Goal: Complete application form: Complete application form

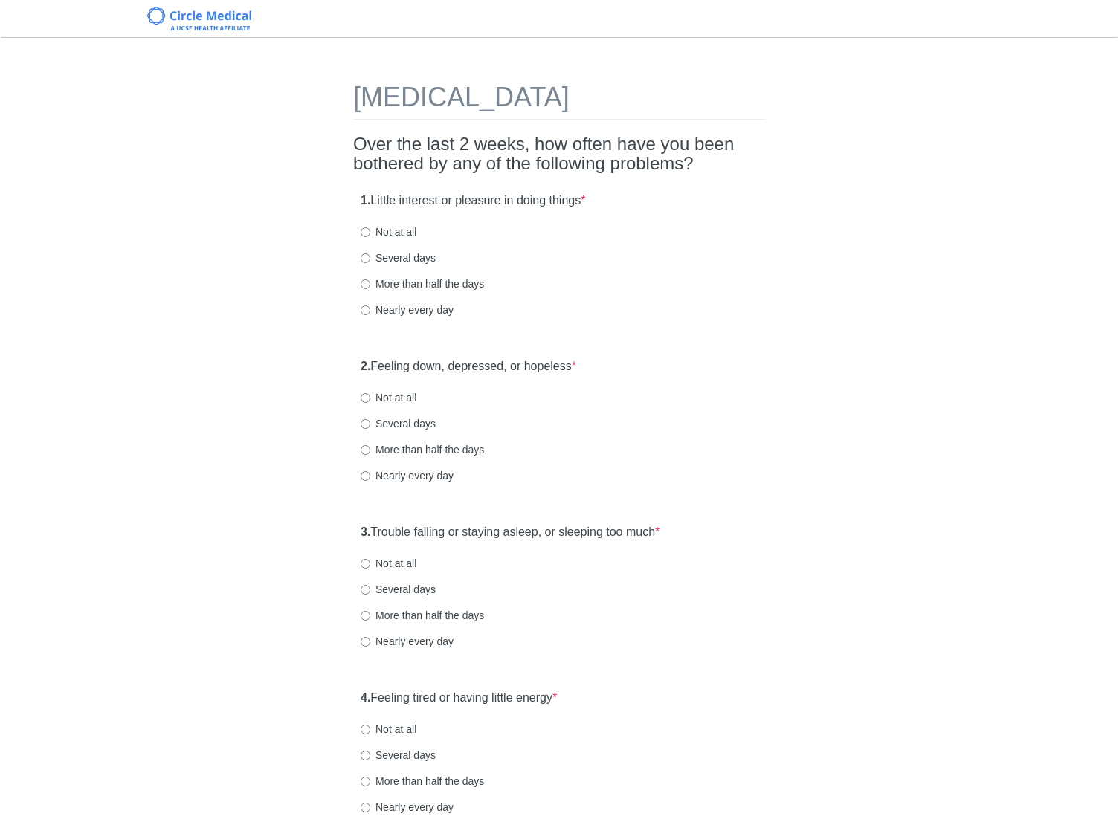
click at [755, 287] on div "More than half the days" at bounding box center [559, 283] width 398 height 15
click at [413, 260] on label "Several days" at bounding box center [397, 257] width 75 height 15
click at [370, 260] on input "Several days" at bounding box center [365, 258] width 10 height 10
radio input "true"
click at [747, 332] on div "1. Little interest or pleasure in doing things * Not at all Several days More t…" at bounding box center [559, 262] width 412 height 155
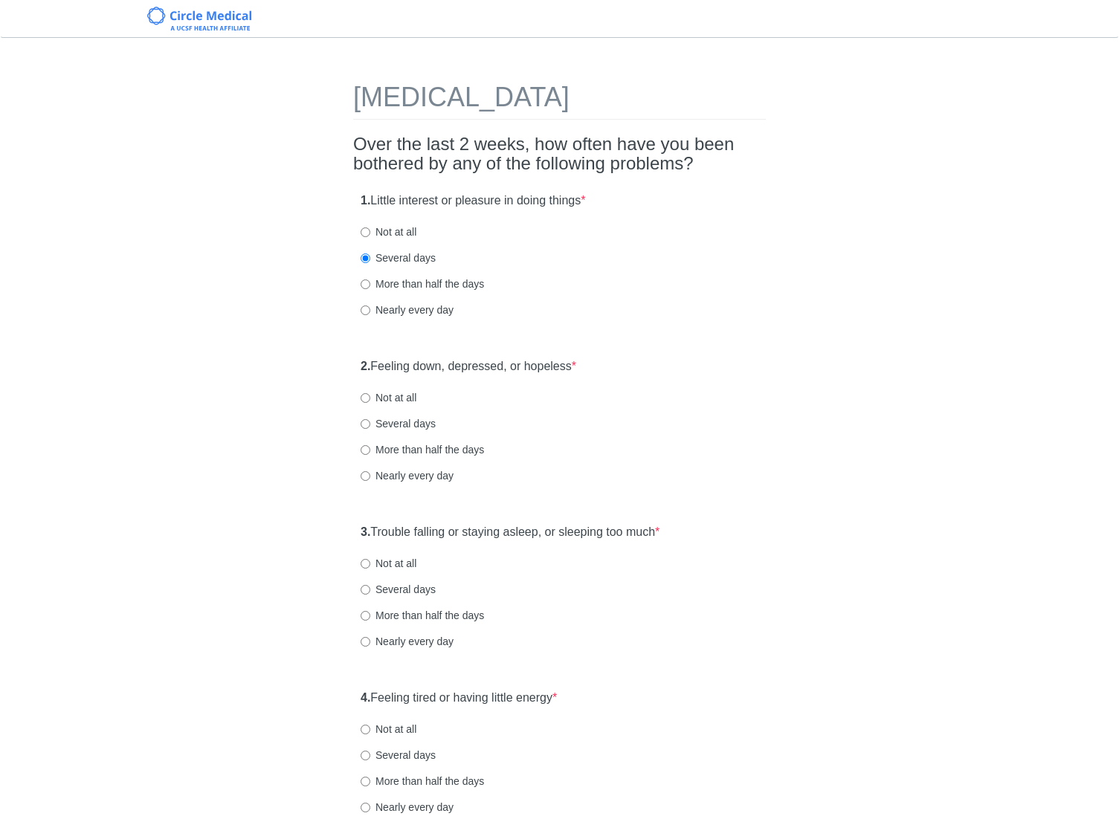
click at [533, 364] on label "2. Feeling down, depressed, or hopeless *" at bounding box center [468, 366] width 216 height 17
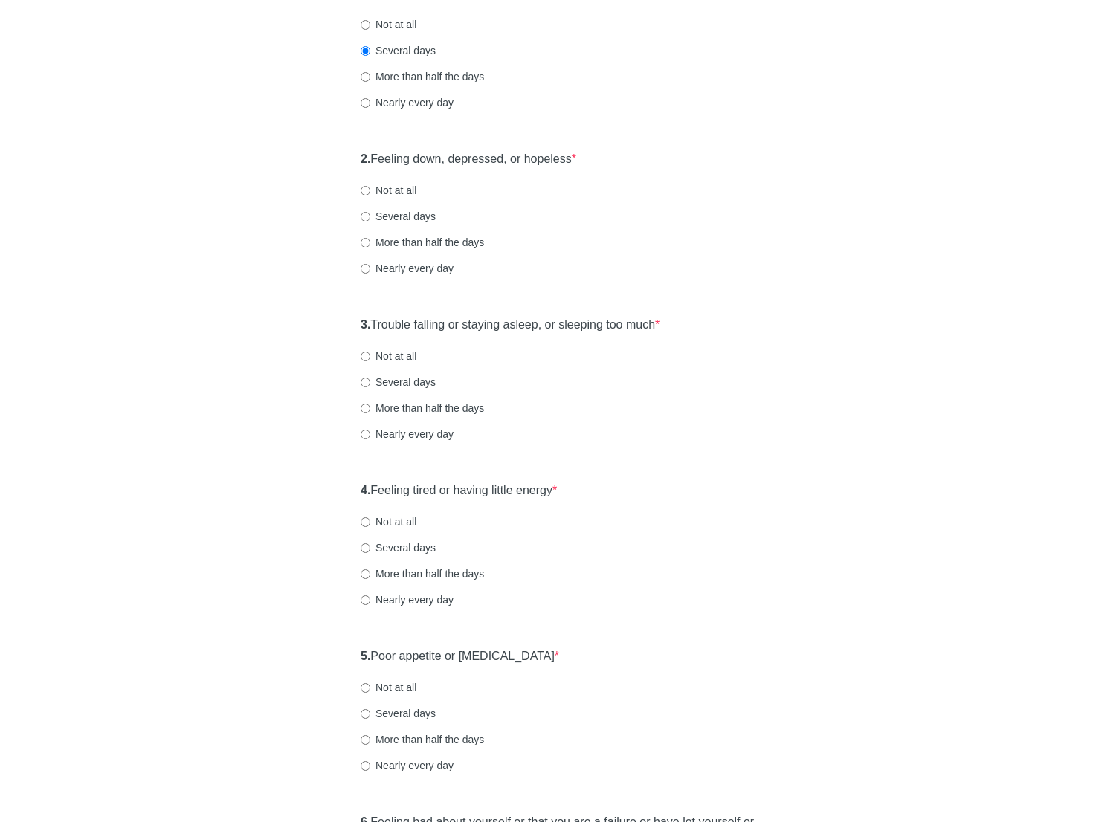
scroll to position [208, 0]
click at [419, 214] on label "Several days" at bounding box center [397, 215] width 75 height 15
click at [370, 214] on input "Several days" at bounding box center [365, 216] width 10 height 10
radio input "true"
drag, startPoint x: 811, startPoint y: 248, endPoint x: 715, endPoint y: 292, distance: 105.4
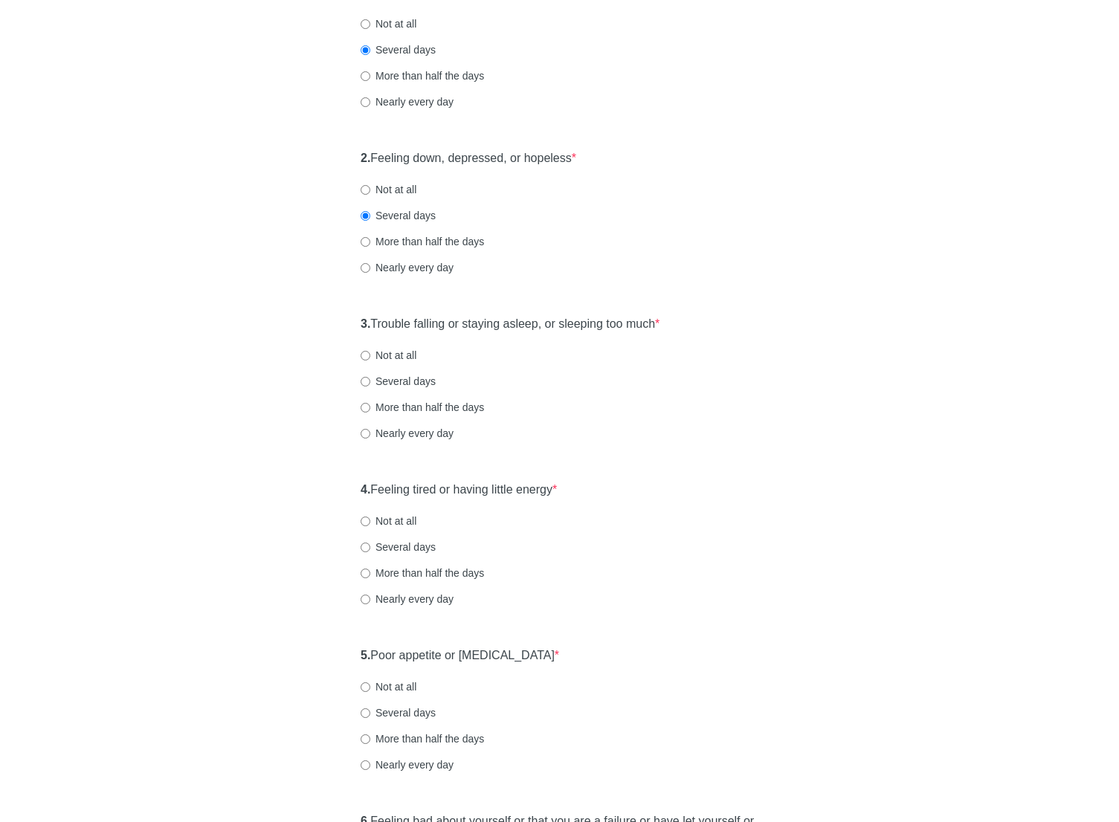
click at [811, 248] on div "[MEDICAL_DATA] Over the last 2 weeks, how often have you been bothered by any o…" at bounding box center [560, 690] width 870 height 1691
click at [554, 318] on label "3. Trouble falling or staying asleep, or sleeping too much *" at bounding box center [509, 324] width 299 height 17
click at [856, 328] on div "[MEDICAL_DATA] Over the last 2 weeks, how often have you been bothered by any o…" at bounding box center [560, 690] width 870 height 1691
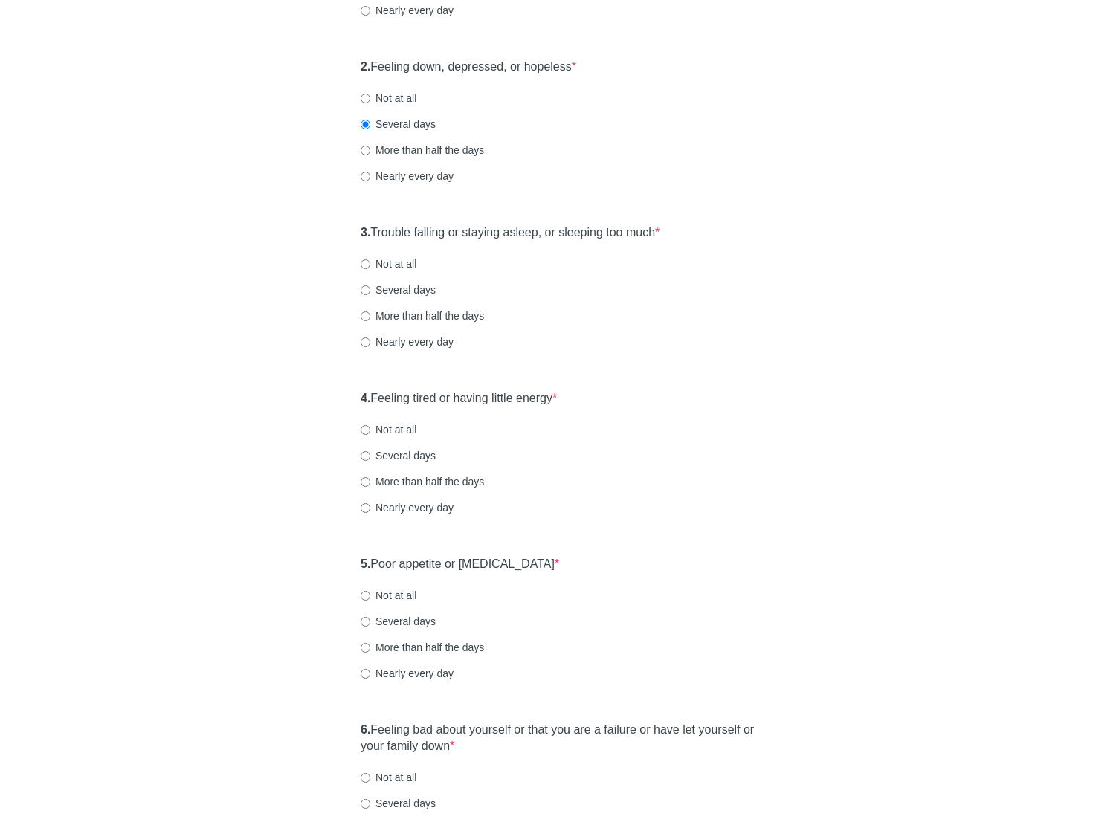
scroll to position [327, 0]
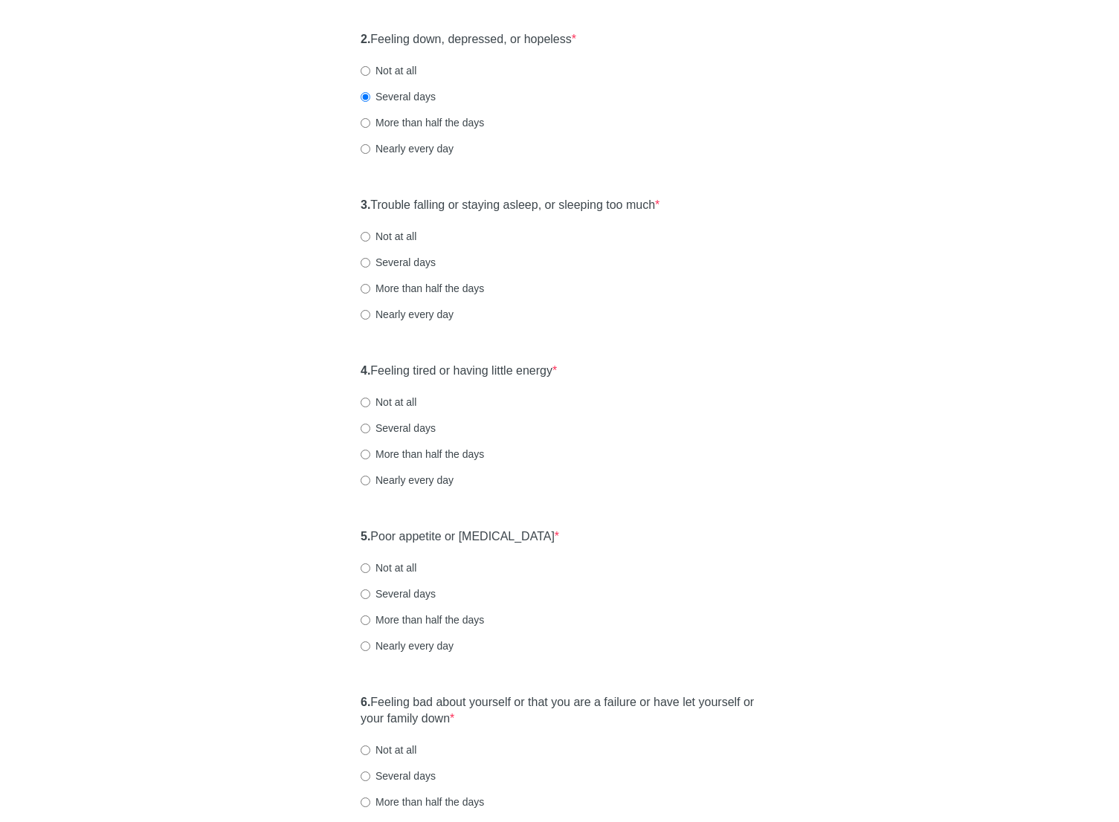
click at [416, 264] on label "Several days" at bounding box center [397, 262] width 75 height 15
click at [370, 264] on input "Several days" at bounding box center [365, 263] width 10 height 10
radio input "true"
click at [796, 300] on div "Patient Health Questionnaire-9 Over the last 2 weeks, how often have you been b…" at bounding box center [560, 571] width 870 height 1691
click at [527, 370] on label "4. Feeling tired or having little energy *" at bounding box center [458, 371] width 196 height 17
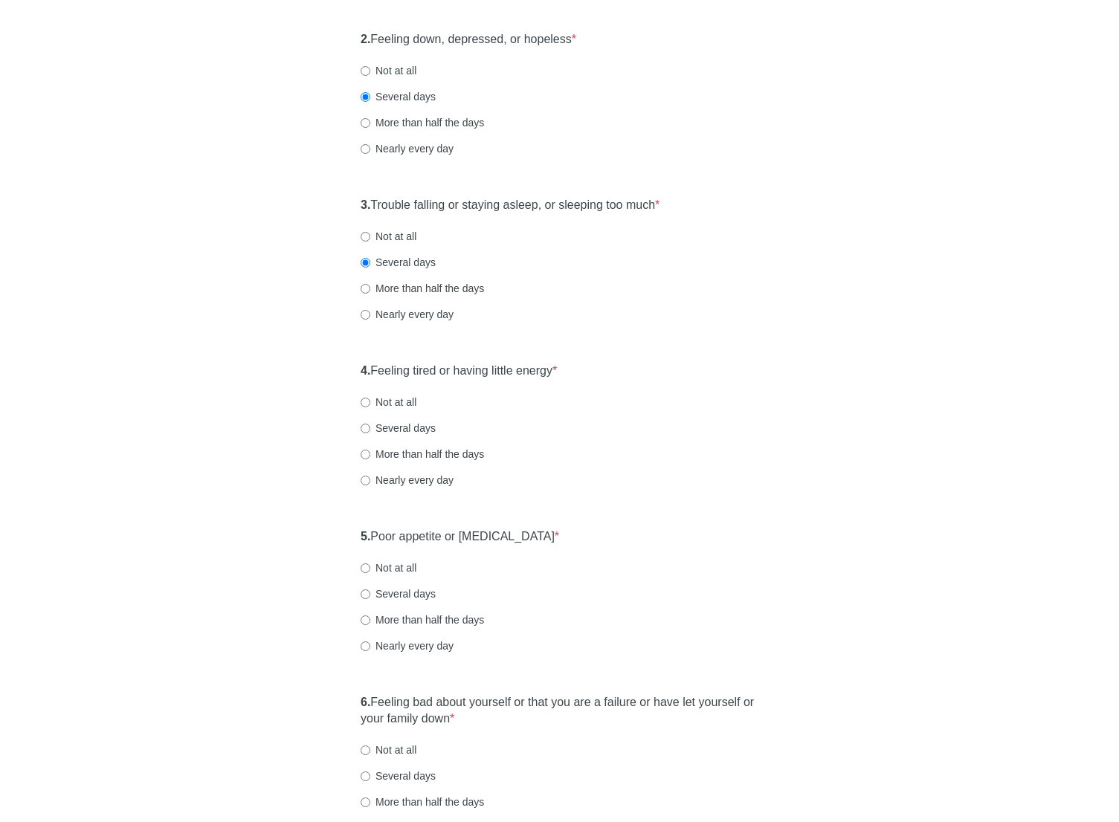
click at [763, 400] on div "4. Feeling tired or having little energy * Not at all Several days More than ha…" at bounding box center [559, 432] width 412 height 155
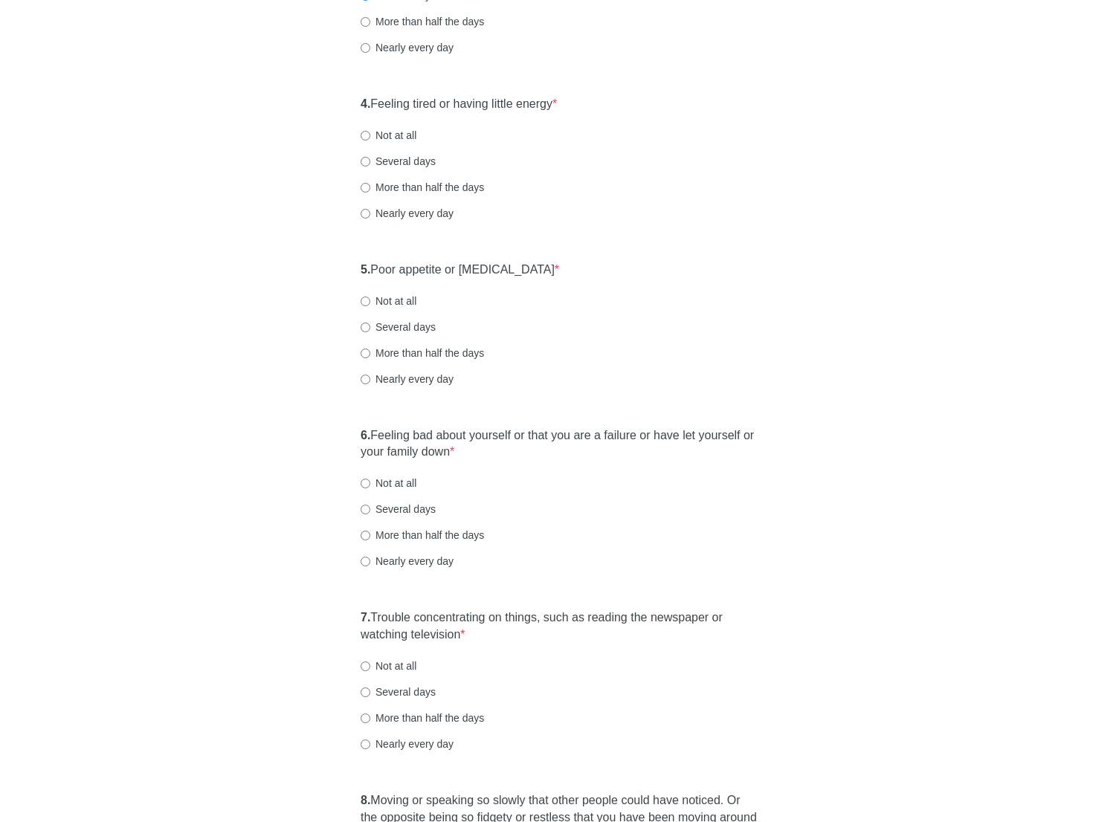
scroll to position [595, 0]
click at [426, 214] on label "Nearly every day" at bounding box center [406, 212] width 93 height 15
click at [370, 214] on input "Nearly every day" at bounding box center [365, 213] width 10 height 10
radio input "true"
drag, startPoint x: 780, startPoint y: 269, endPoint x: 608, endPoint y: 266, distance: 172.5
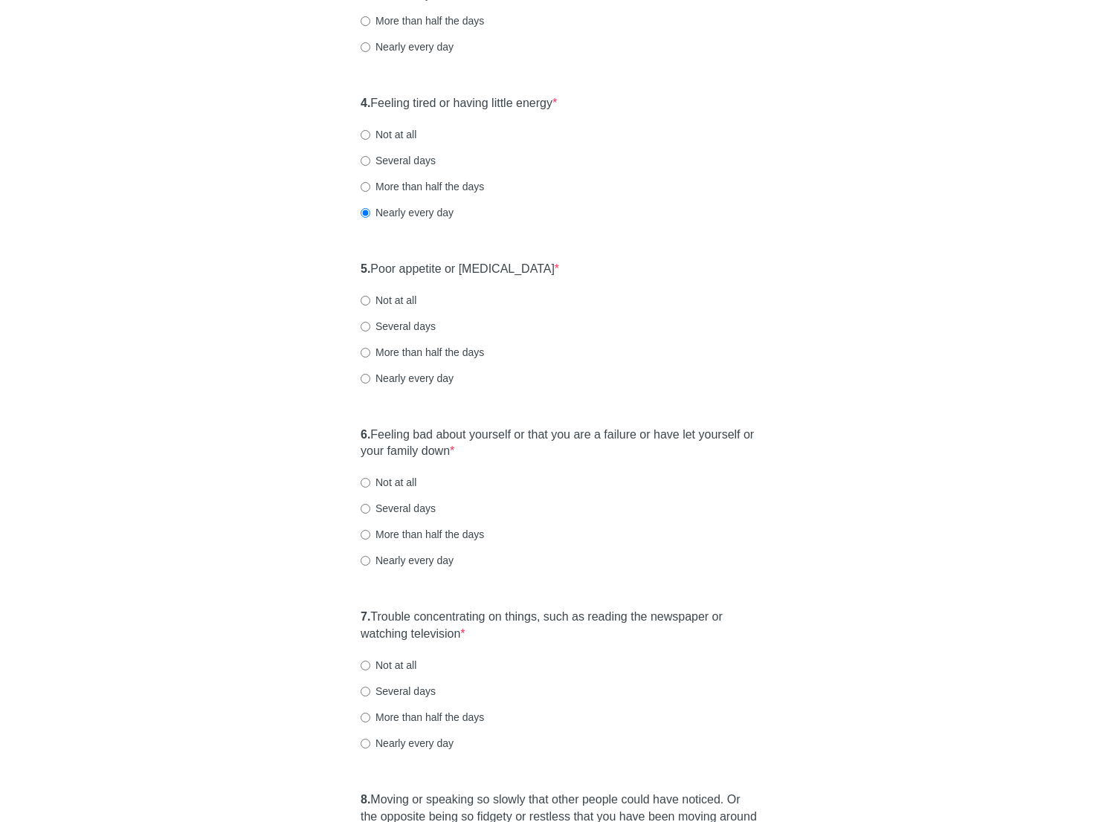
click at [779, 269] on div "Patient Health Questionnaire-9 Over the last 2 weeks, how often have you been b…" at bounding box center [560, 303] width 870 height 1691
click at [516, 273] on label "5. Poor appetite or overeating *" at bounding box center [459, 269] width 198 height 17
click at [811, 320] on div "Patient Health Questionnaire-9 Over the last 2 weeks, how often have you been b…" at bounding box center [560, 303] width 870 height 1691
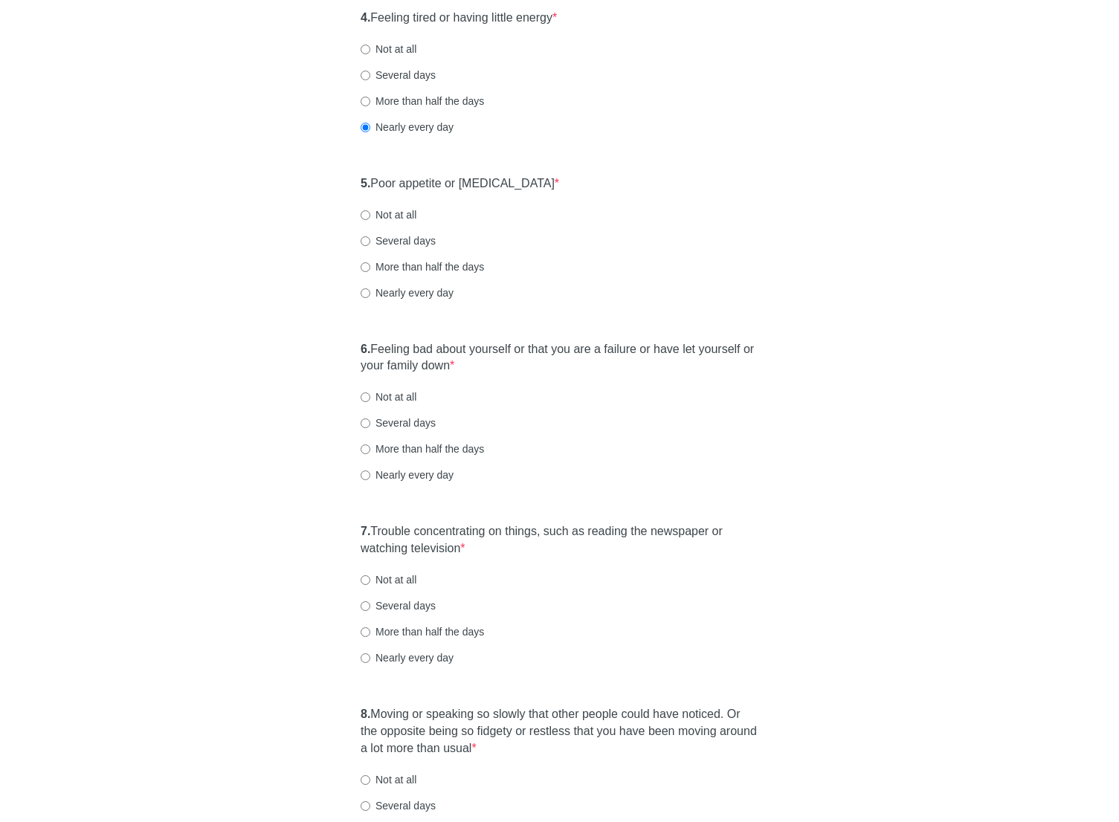
scroll to position [684, 0]
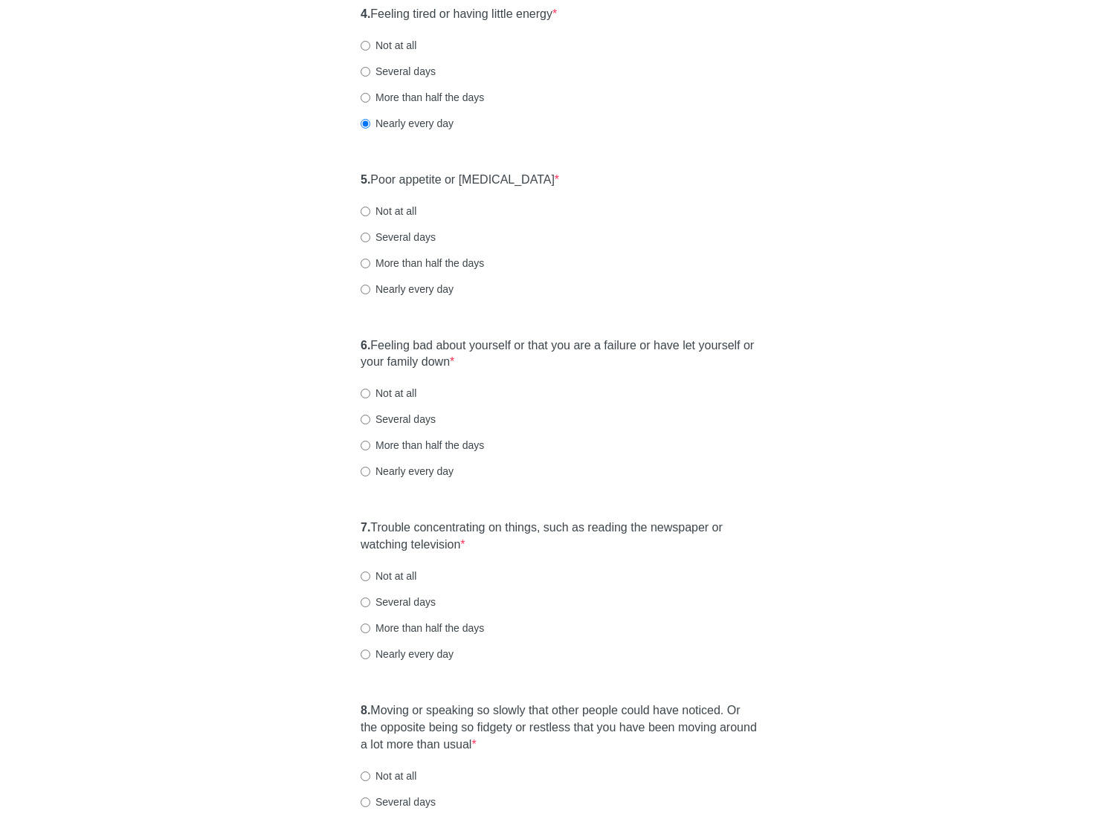
click at [429, 265] on label "More than half the days" at bounding box center [421, 263] width 123 height 15
click at [370, 265] on input "More than half the days" at bounding box center [365, 264] width 10 height 10
radio input "true"
click at [425, 286] on label "Nearly every day" at bounding box center [406, 289] width 93 height 15
click at [370, 286] on input "Nearly every day" at bounding box center [365, 290] width 10 height 10
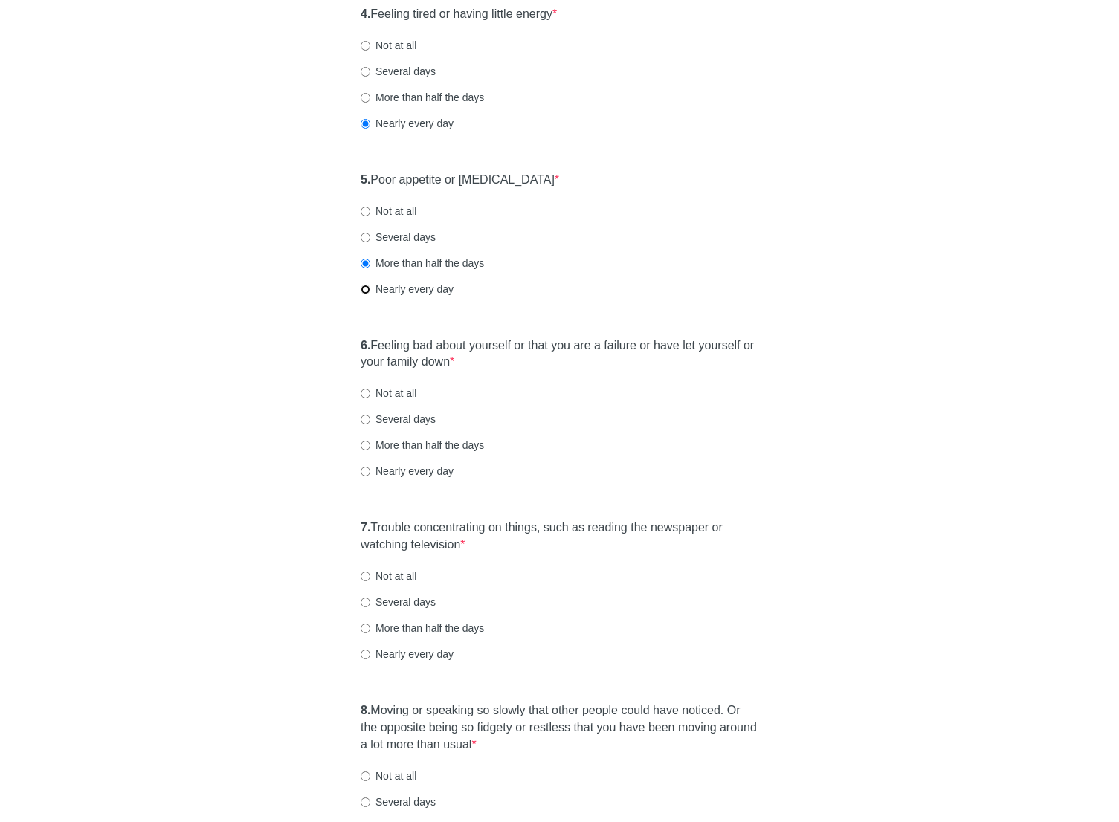
radio input "true"
click at [429, 263] on label "More than half the days" at bounding box center [421, 263] width 123 height 15
click at [370, 263] on input "More than half the days" at bounding box center [365, 264] width 10 height 10
radio input "true"
click at [653, 305] on div "5. Poor appetite or overeating * Not at all Several days More than half the day…" at bounding box center [559, 241] width 412 height 155
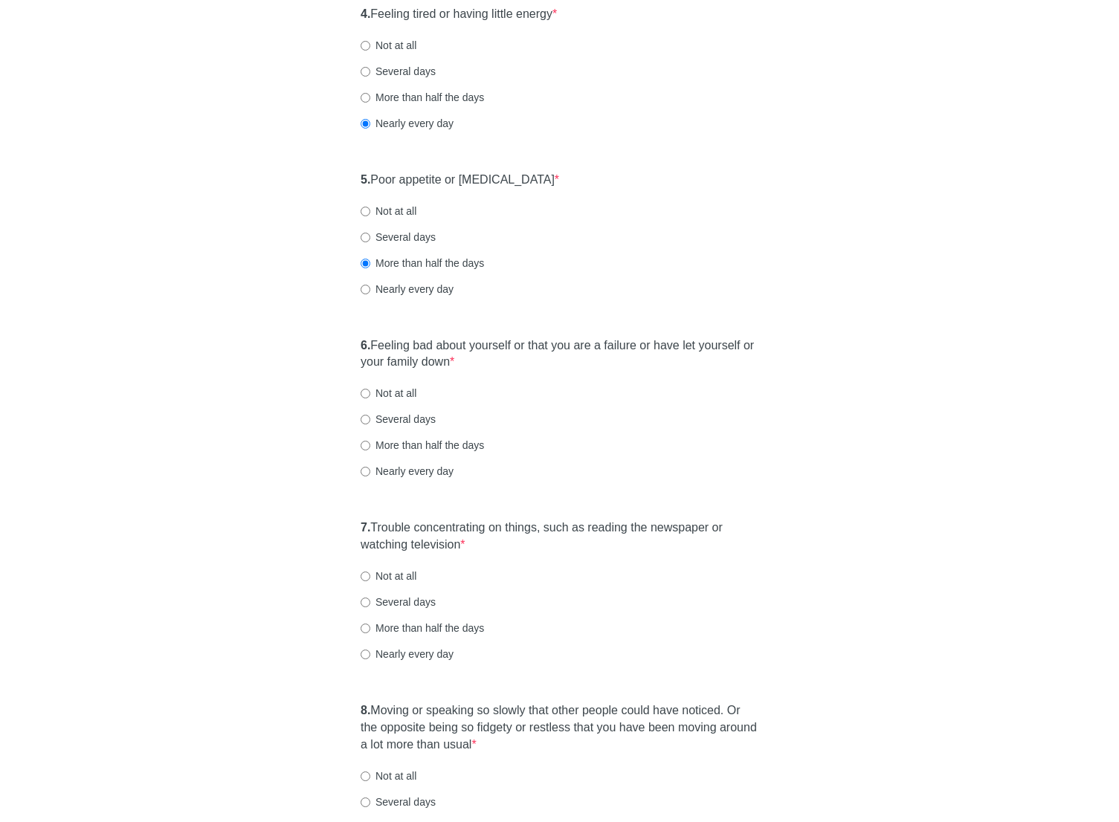
click at [628, 345] on label "6. Feeling bad about yourself or that you are a failure or have let yourself or…" at bounding box center [559, 354] width 398 height 34
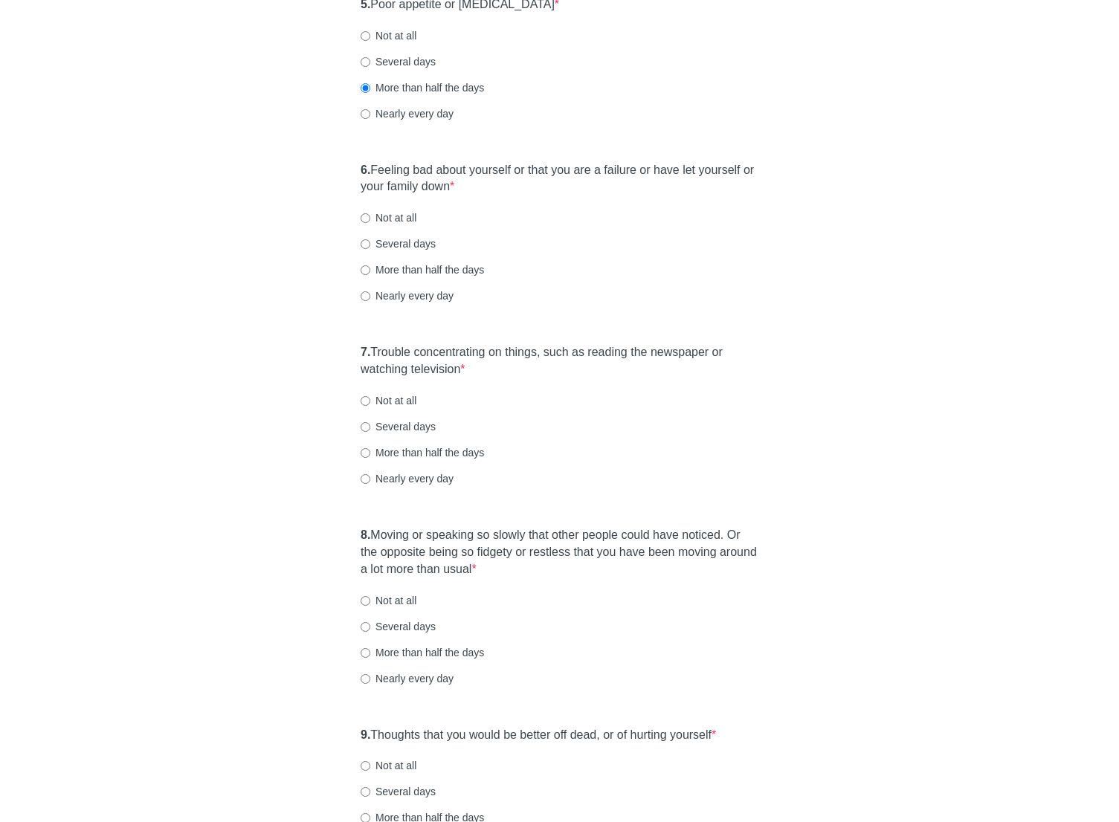
scroll to position [862, 0]
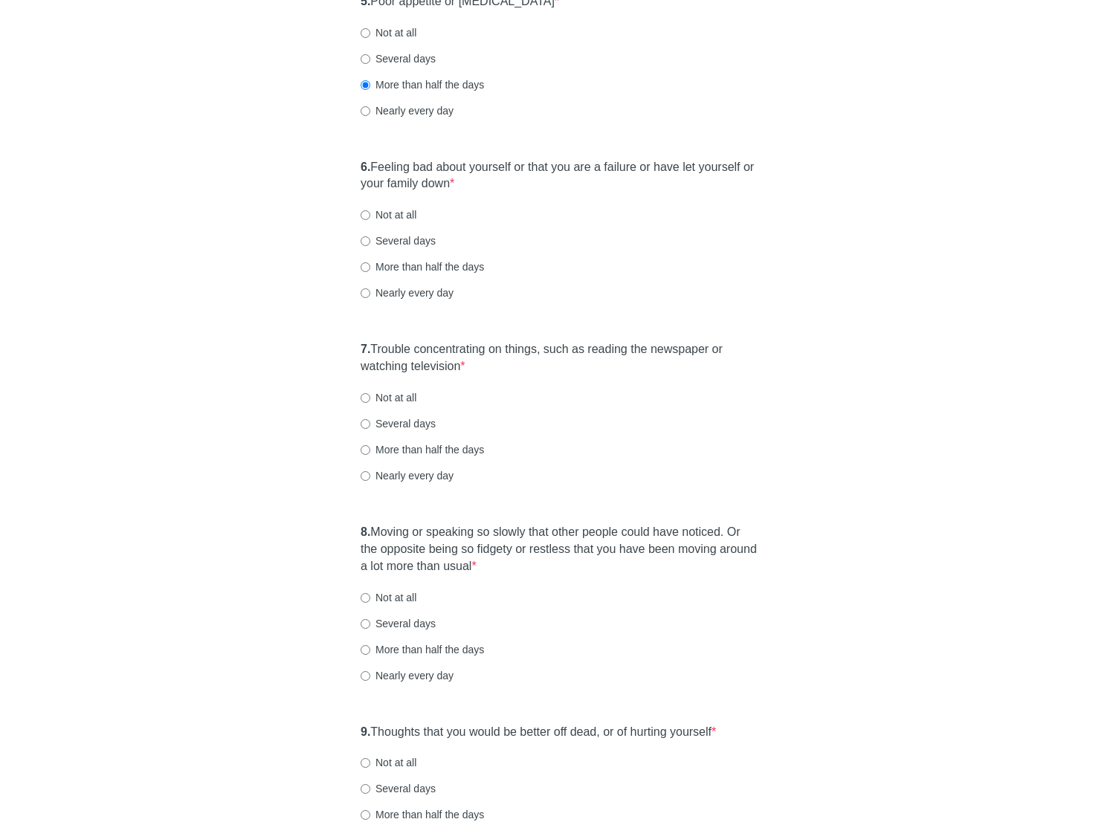
click at [444, 276] on div "6. Feeling bad about yourself or that you are a failure or have let yourself or…" at bounding box center [559, 238] width 412 height 172
click at [450, 268] on label "More than half the days" at bounding box center [421, 266] width 123 height 15
click at [370, 268] on input "More than half the days" at bounding box center [365, 267] width 10 height 10
radio input "true"
click at [556, 352] on label "7. Trouble concentrating on things, such as reading the newspaper or watching t…" at bounding box center [559, 358] width 398 height 34
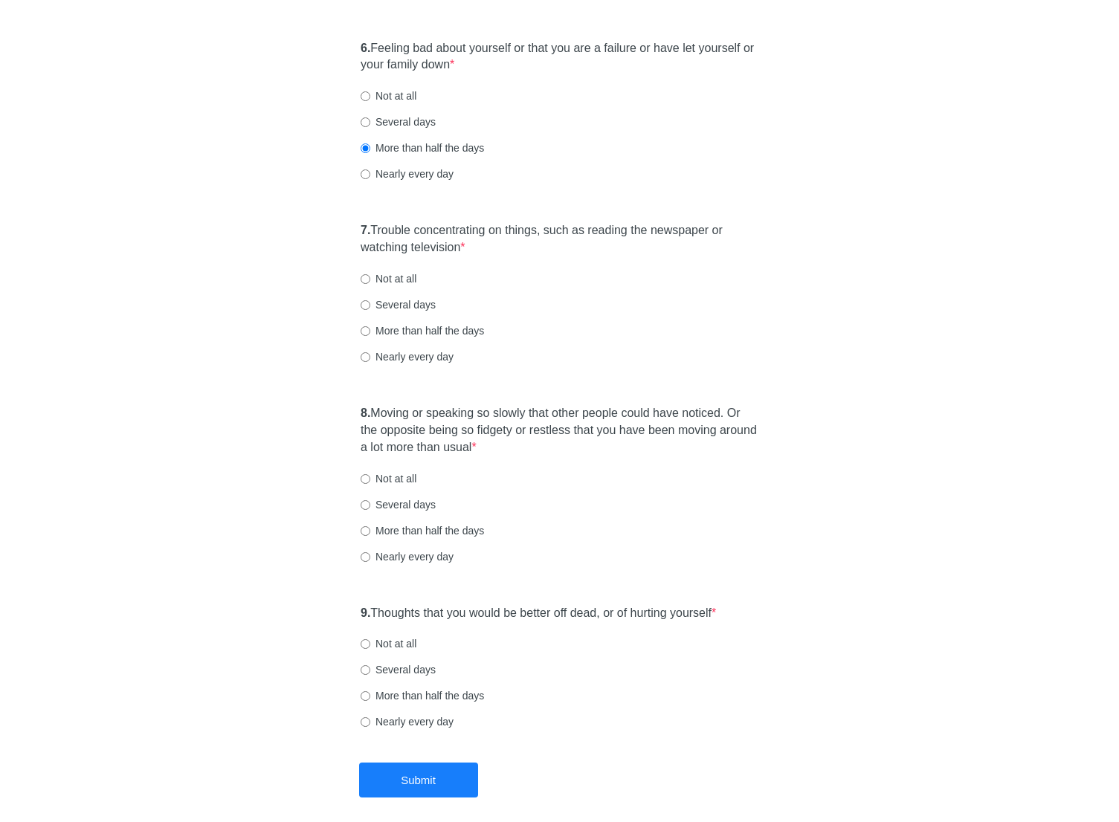
scroll to position [1011, 0]
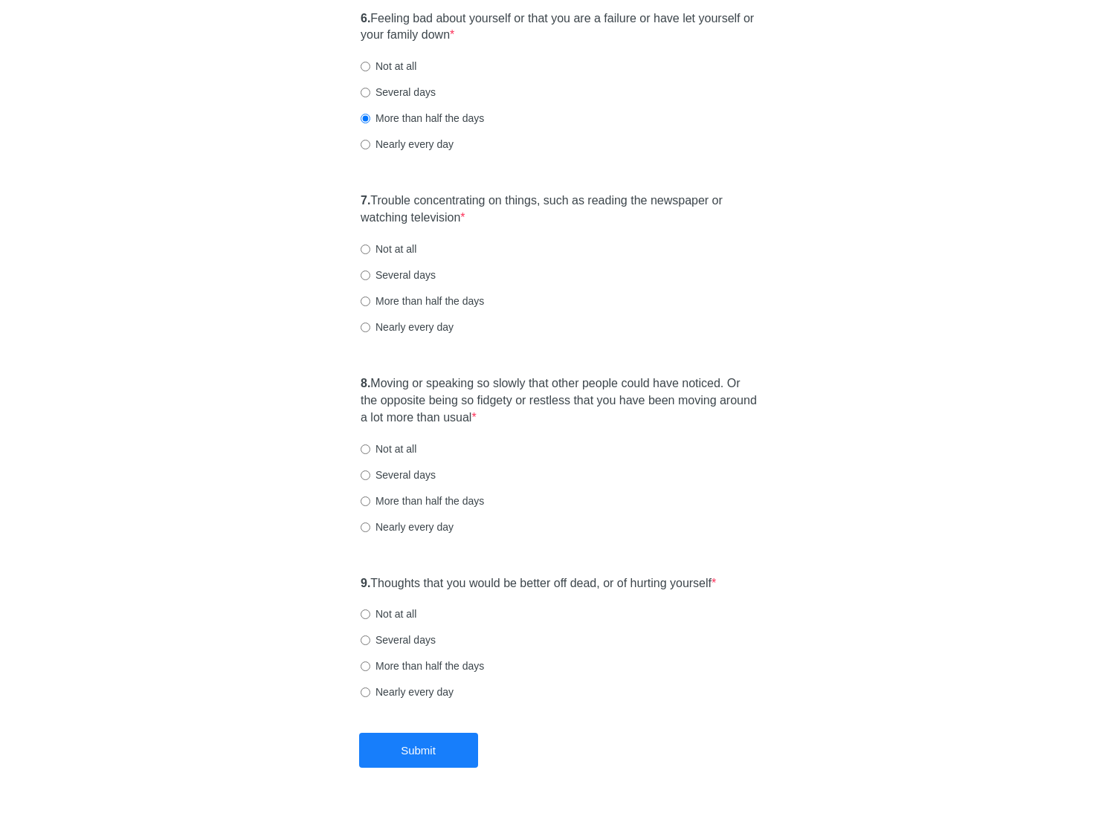
click at [407, 273] on label "Several days" at bounding box center [397, 275] width 75 height 15
click at [370, 273] on input "Several days" at bounding box center [365, 276] width 10 height 10
radio input "true"
click at [495, 264] on div "7. Trouble concentrating on things, such as reading the newspaper or watching t…" at bounding box center [559, 271] width 412 height 172
click at [506, 407] on label "8. Moving or speaking so slowly that other people could have noticed. Or the op…" at bounding box center [559, 400] width 398 height 51
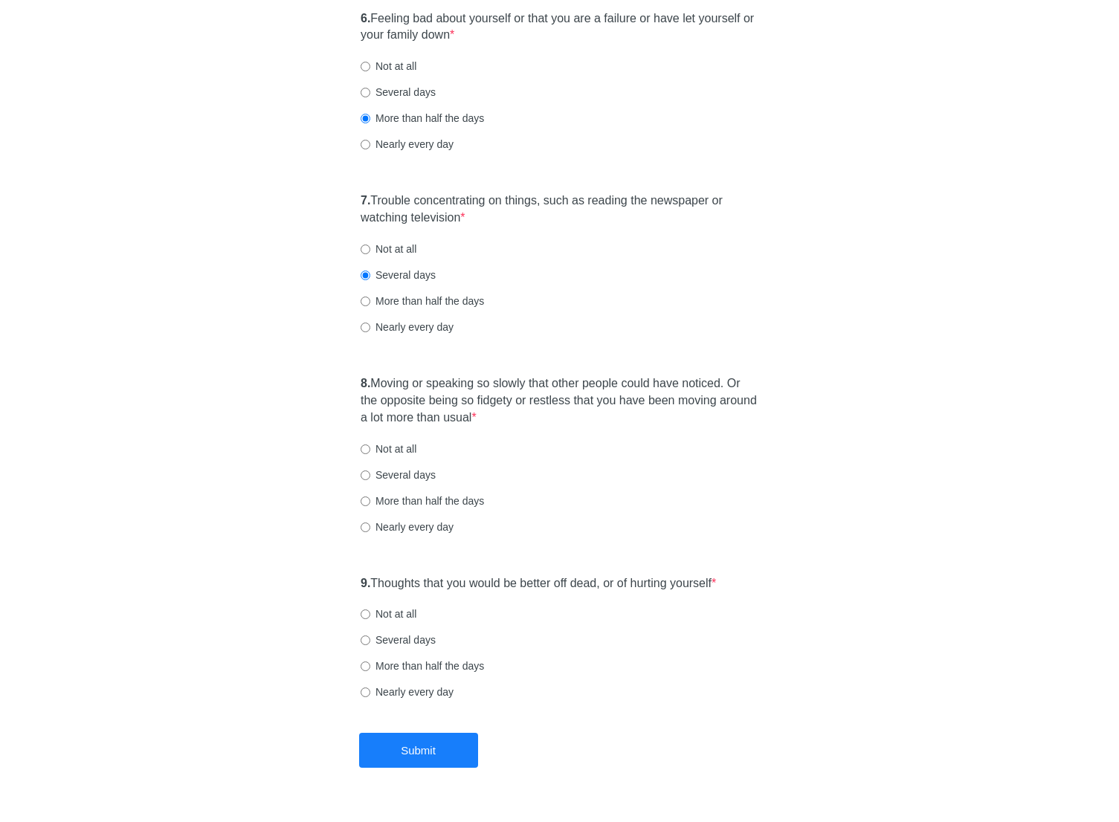
click at [677, 445] on div "Not at all" at bounding box center [559, 448] width 398 height 15
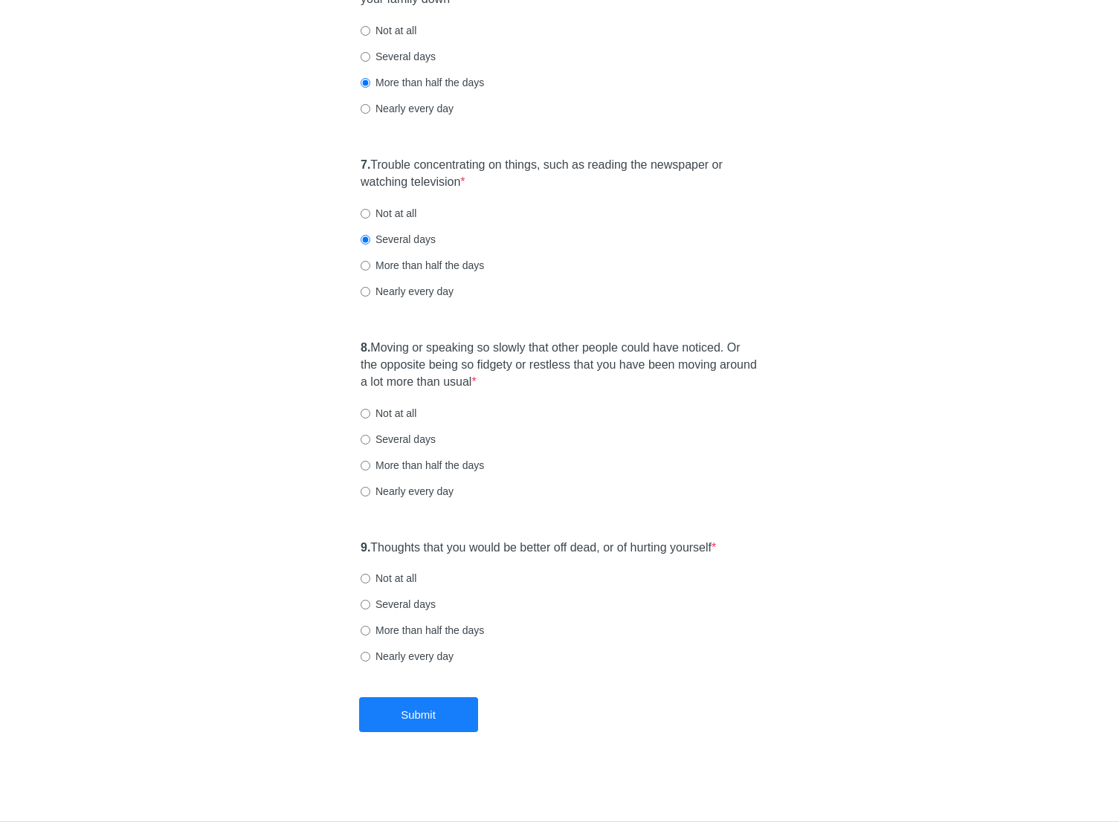
scroll to position [1046, 0]
click at [611, 361] on label "8. Moving or speaking so slowly that other people could have noticed. Or the op…" at bounding box center [559, 365] width 398 height 51
click at [382, 410] on label "Not at all" at bounding box center [388, 413] width 56 height 15
click at [370, 410] on input "Not at all" at bounding box center [365, 414] width 10 height 10
radio input "true"
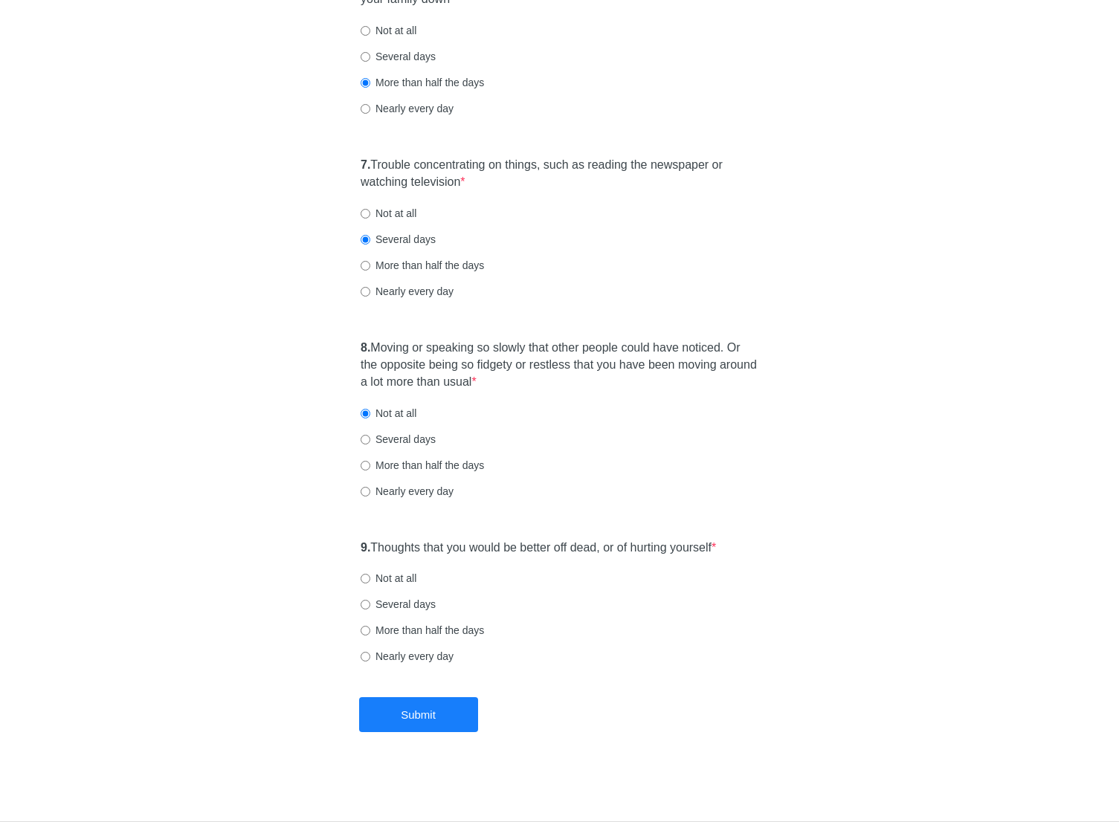
click at [621, 431] on div "8. Moving or speaking so slowly that other people could have noticed. Or the op…" at bounding box center [559, 426] width 412 height 189
drag, startPoint x: 621, startPoint y: 540, endPoint x: 676, endPoint y: 525, distance: 57.7
click at [624, 540] on label "9. Thoughts that you would be better off dead, or of hurting yourself *" at bounding box center [537, 548] width 355 height 17
click at [749, 478] on div "8. Moving or speaking so slowly that other people could have noticed. Or the op…" at bounding box center [559, 426] width 412 height 189
click at [748, 481] on div "8. Moving or speaking so slowly that other people could have noticed. Or the op…" at bounding box center [559, 426] width 412 height 189
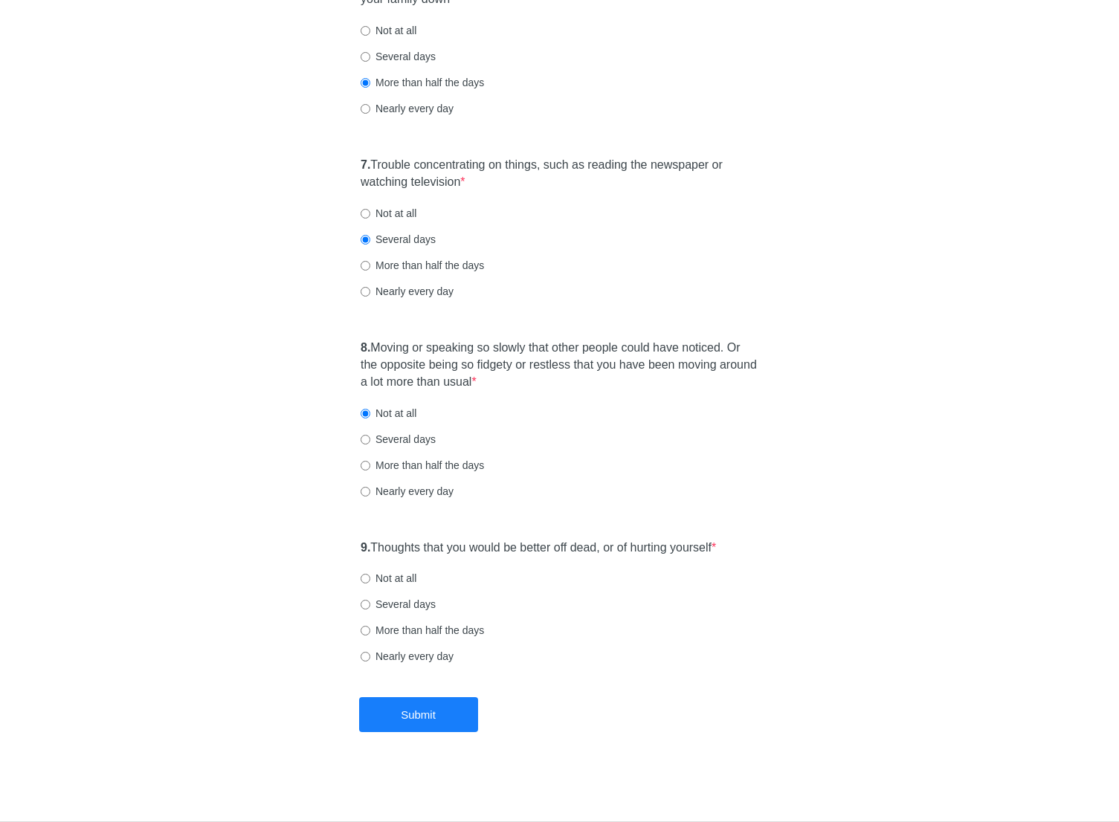
click at [429, 440] on label "Several days" at bounding box center [397, 439] width 75 height 15
click at [370, 440] on input "Several days" at bounding box center [365, 440] width 10 height 10
radio input "true"
click at [621, 443] on div "Several days" at bounding box center [559, 439] width 398 height 15
click at [566, 543] on label "9. Thoughts that you would be better off dead, or of hurting yourself *" at bounding box center [537, 548] width 355 height 17
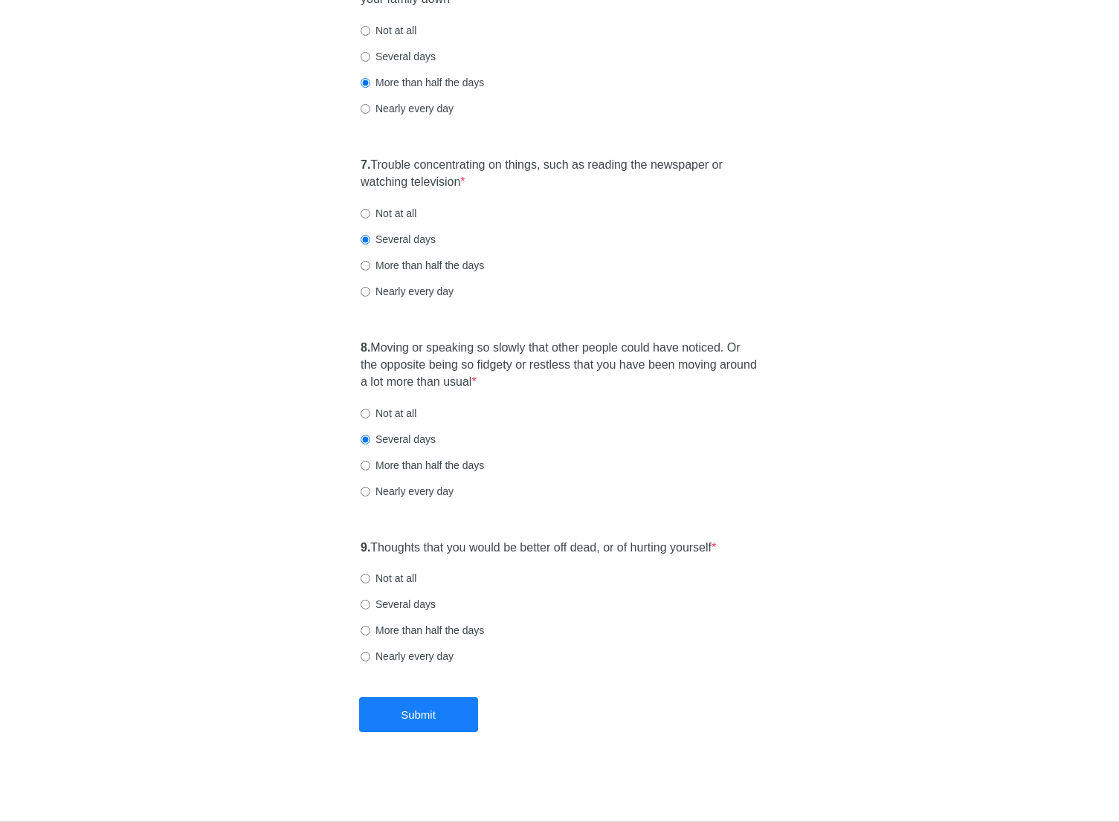
click at [748, 484] on div "Nearly every day" at bounding box center [559, 491] width 398 height 15
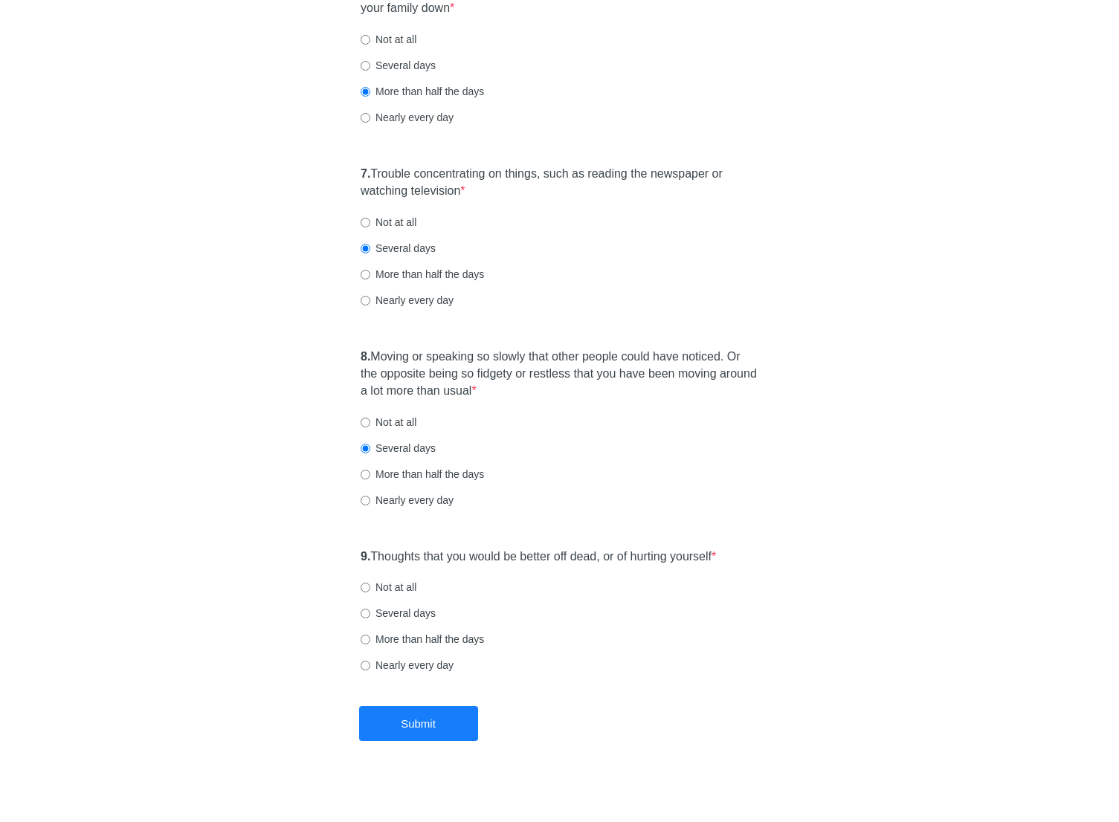
click at [398, 590] on label "Not at all" at bounding box center [388, 587] width 56 height 15
click at [370, 590] on input "Not at all" at bounding box center [365, 588] width 10 height 10
radio input "true"
click at [434, 724] on button "Submit" at bounding box center [418, 723] width 119 height 35
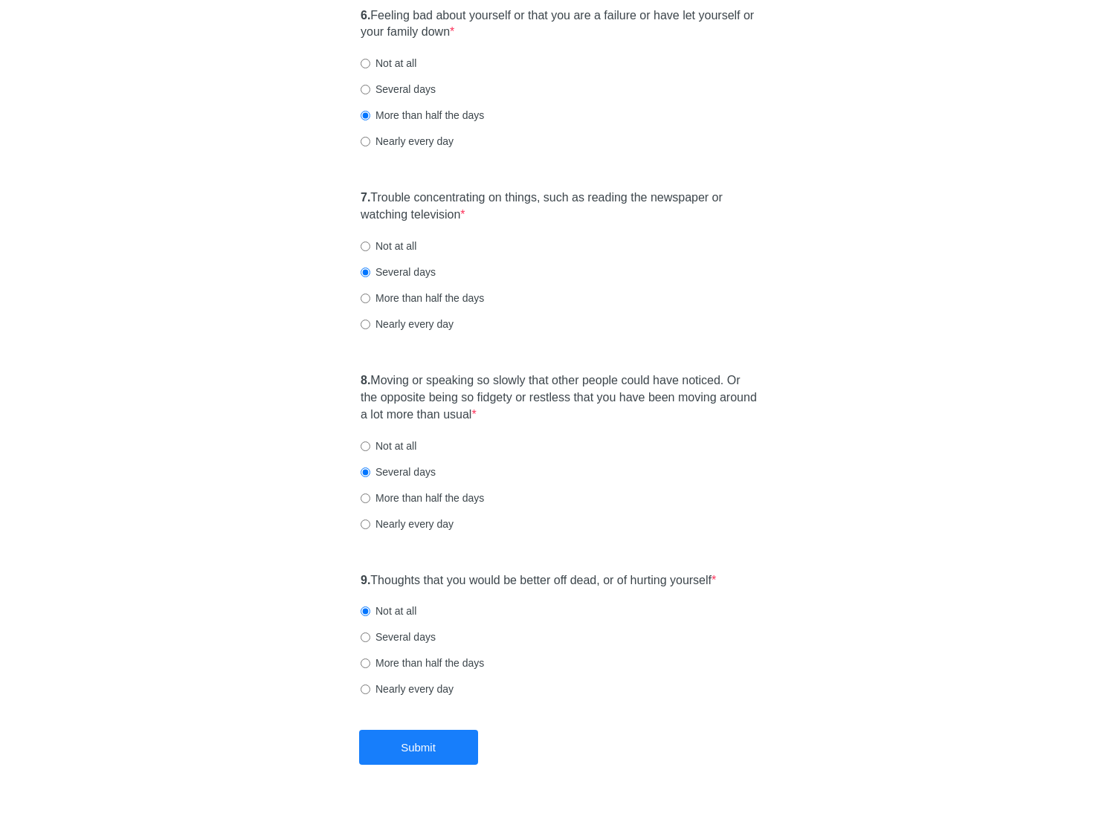
scroll to position [0, 0]
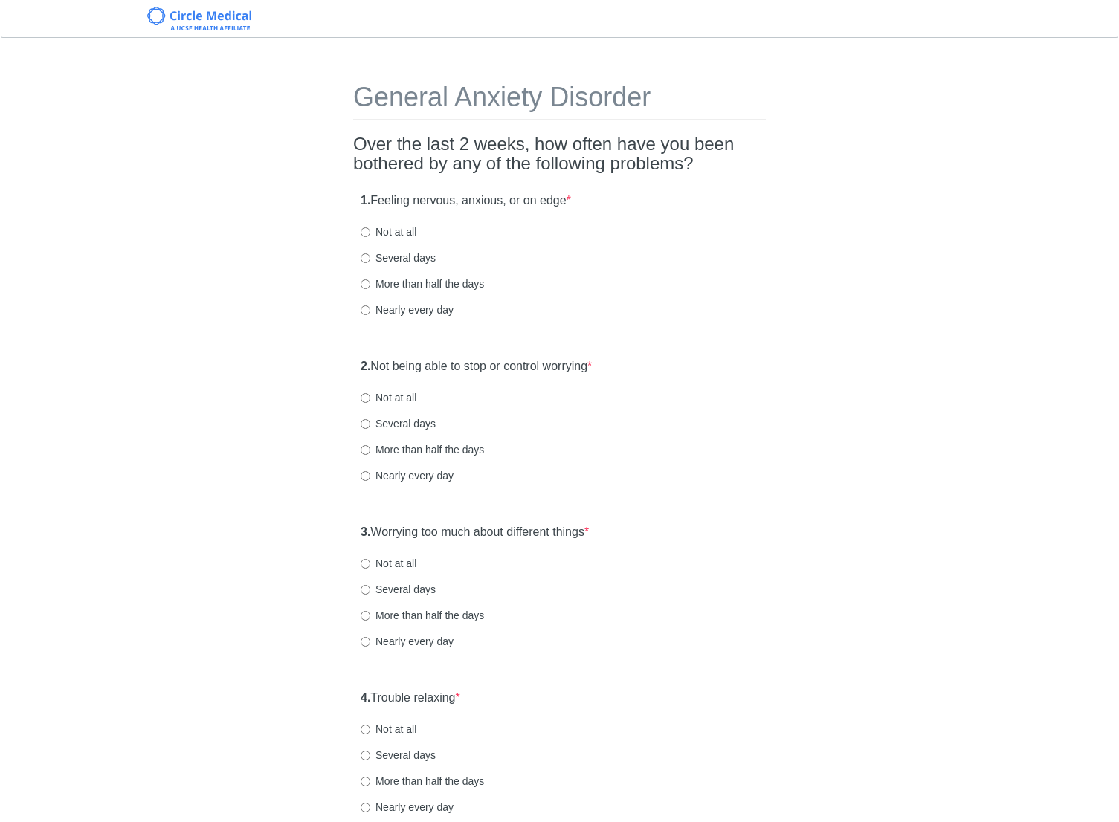
click at [432, 258] on label "Several days" at bounding box center [397, 257] width 75 height 15
click at [370, 258] on input "Several days" at bounding box center [365, 258] width 10 height 10
radio input "true"
click at [652, 276] on div "1. Feeling nervous, anxious, or on edge * Not at all Several days More than hal…" at bounding box center [559, 262] width 412 height 155
click at [420, 429] on label "Several days" at bounding box center [397, 423] width 75 height 15
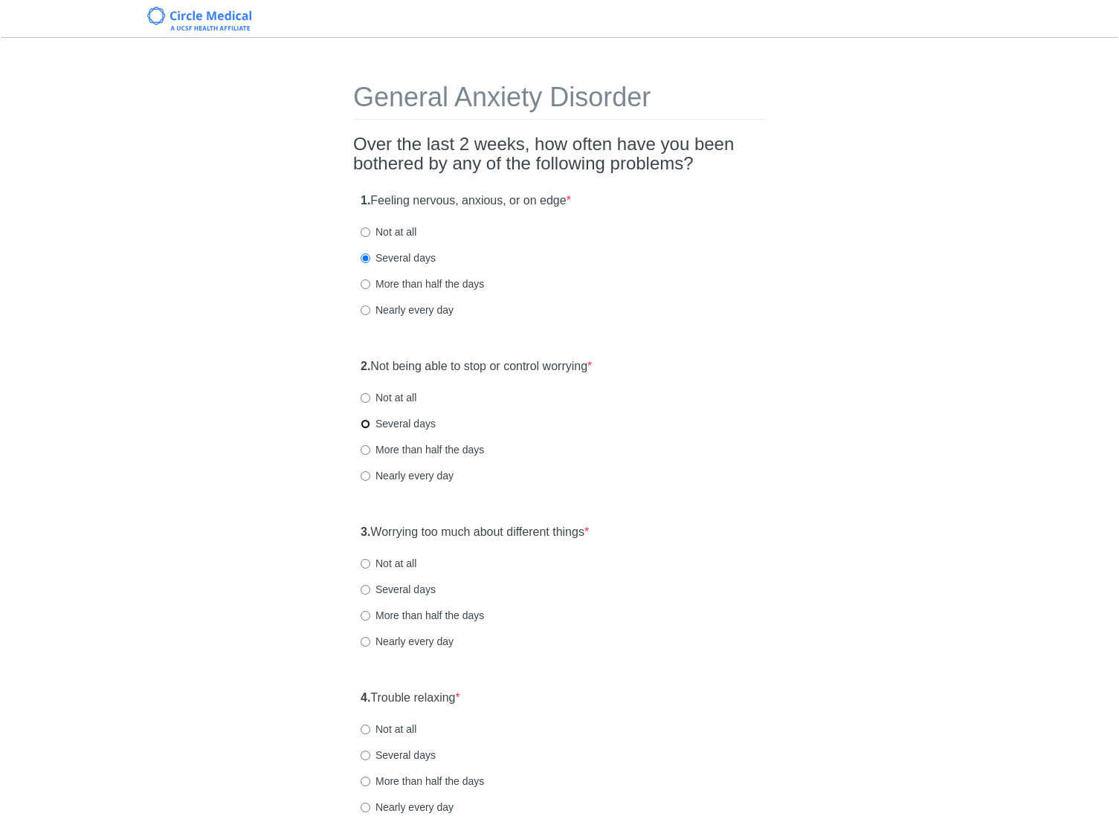
click at [370, 429] on input "Several days" at bounding box center [365, 424] width 10 height 10
radio input "true"
click at [705, 430] on div "Several days" at bounding box center [559, 423] width 398 height 15
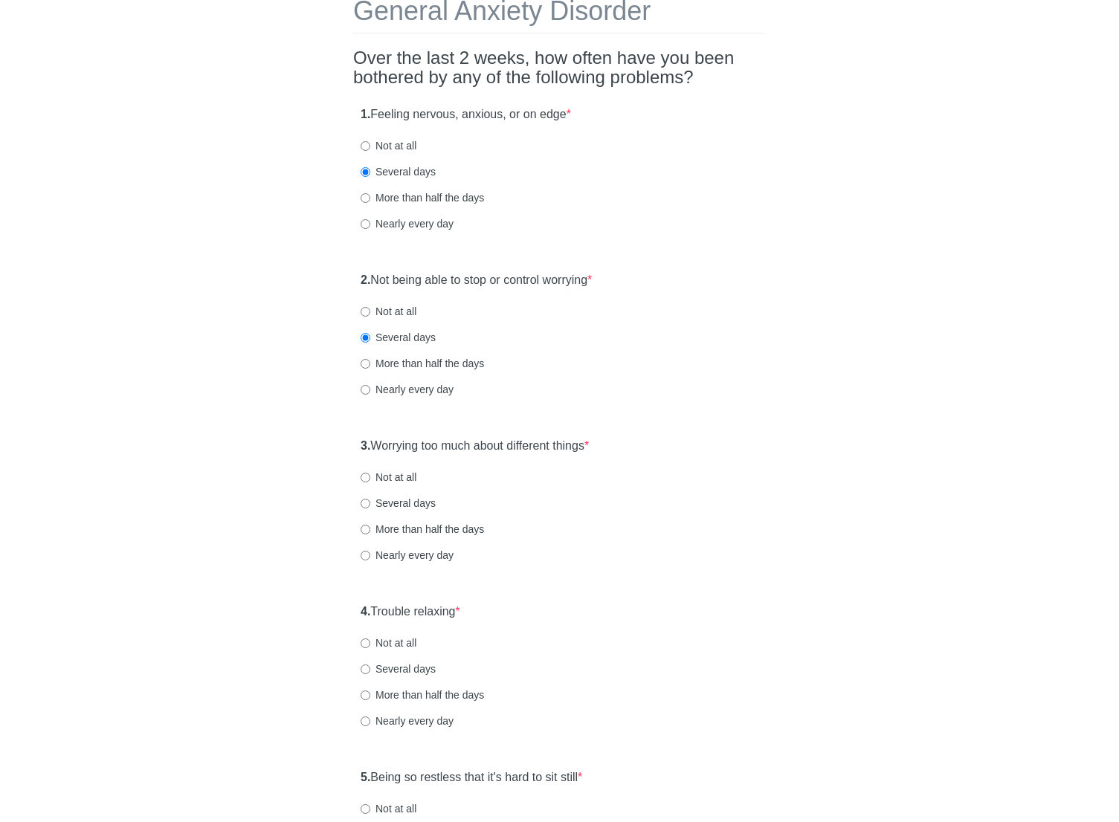
scroll to position [89, 0]
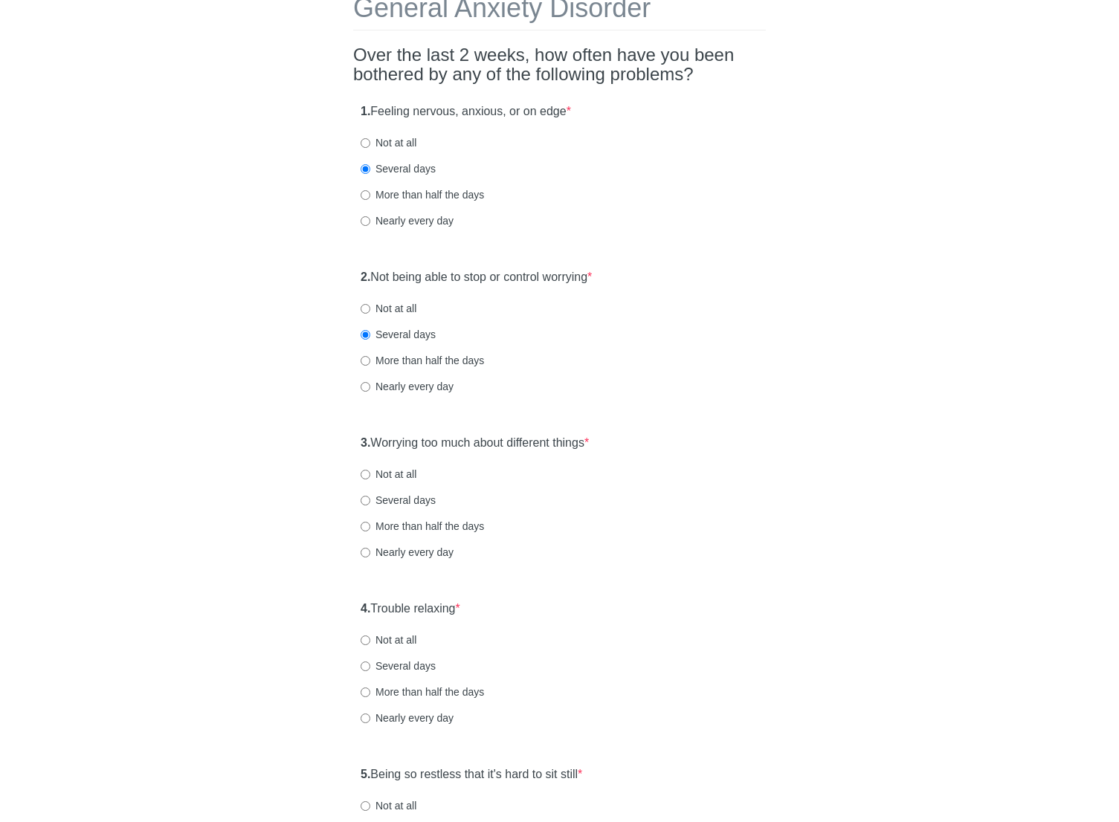
click at [410, 314] on label "Not at all" at bounding box center [388, 308] width 56 height 15
click at [370, 314] on input "Not at all" at bounding box center [365, 309] width 10 height 10
radio input "true"
click at [508, 276] on label "2. Not being able to stop or control worrying *" at bounding box center [475, 277] width 231 height 17
click at [773, 291] on div "General Anxiety Disorder Over the last 2 weeks, how often have you been bothere…" at bounding box center [559, 610] width 435 height 1292
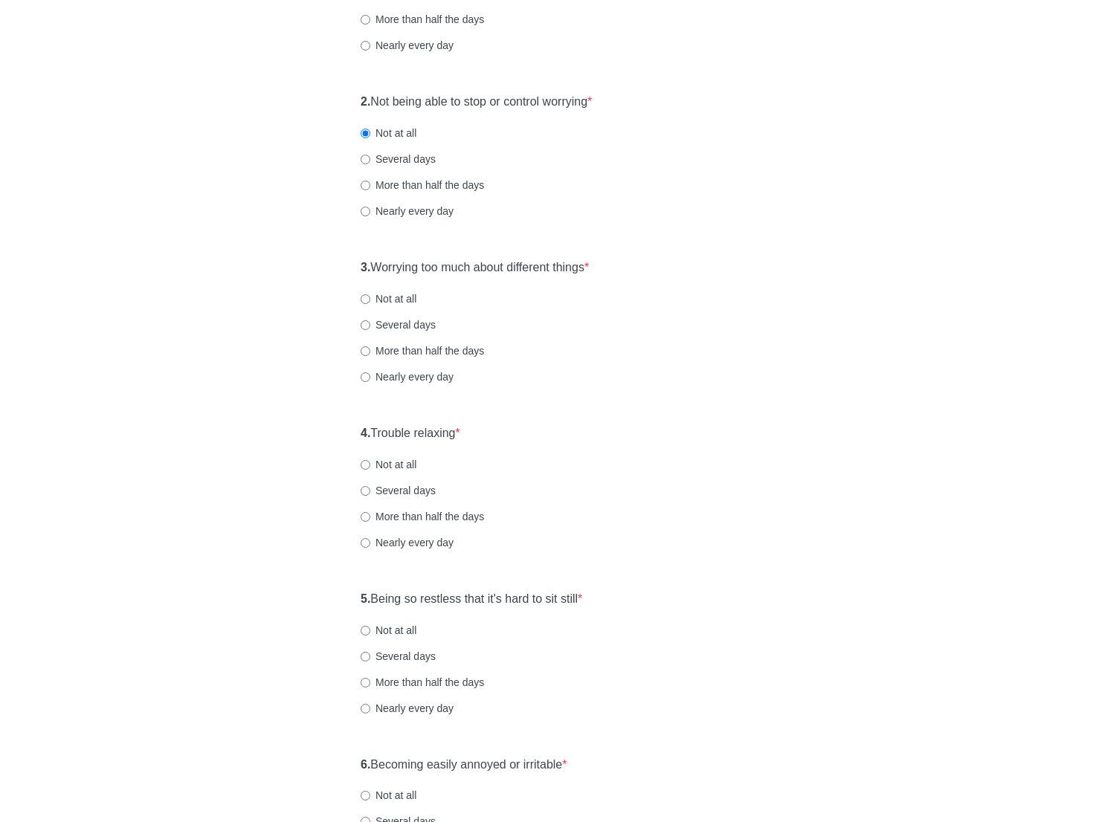
scroll to position [268, 0]
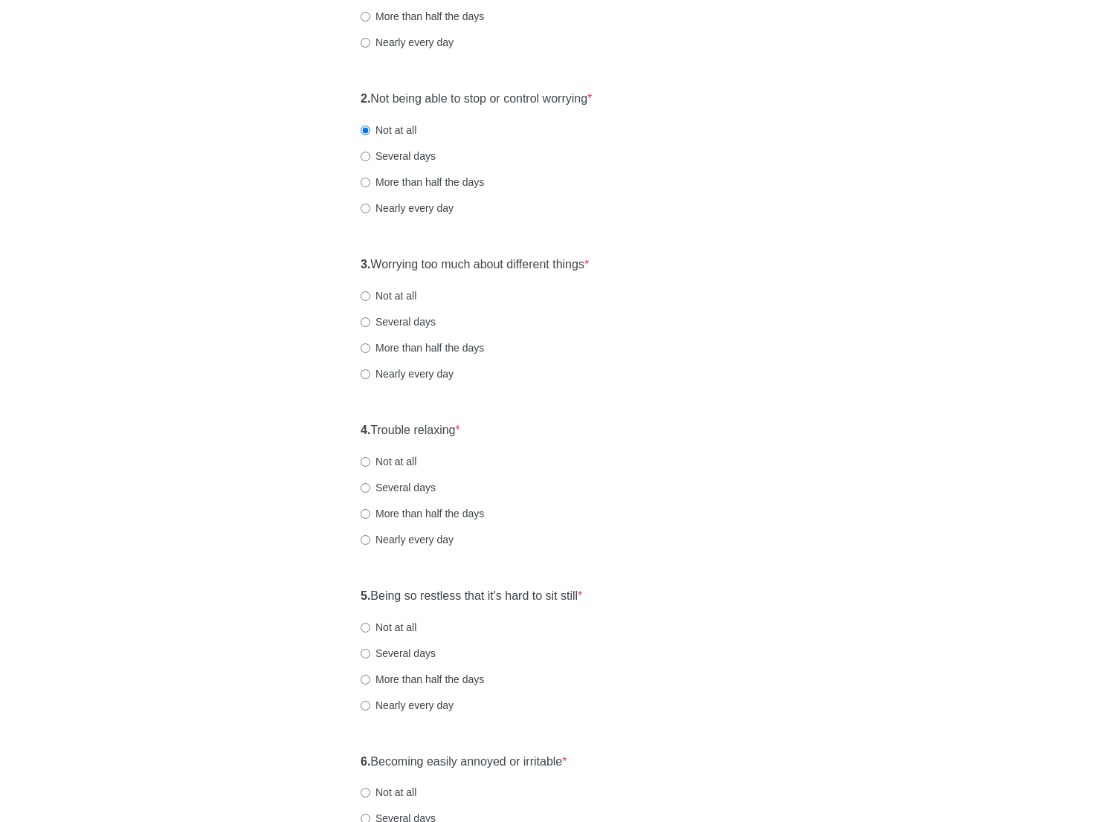
click at [403, 293] on label "Not at all" at bounding box center [388, 295] width 56 height 15
click at [370, 293] on input "Not at all" at bounding box center [365, 296] width 10 height 10
radio input "true"
click at [415, 322] on label "Several days" at bounding box center [397, 321] width 75 height 15
click at [370, 322] on input "Several days" at bounding box center [365, 322] width 10 height 10
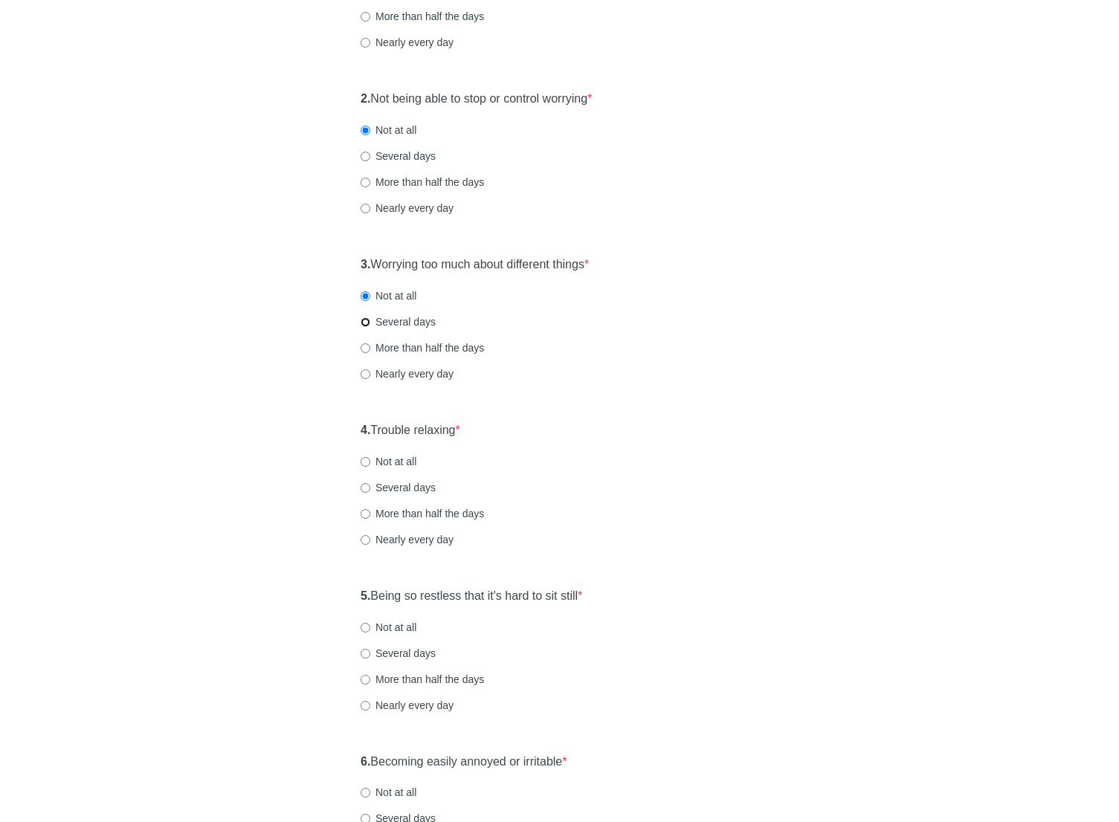
radio input "true"
click at [680, 355] on div "More than half the days" at bounding box center [559, 347] width 398 height 15
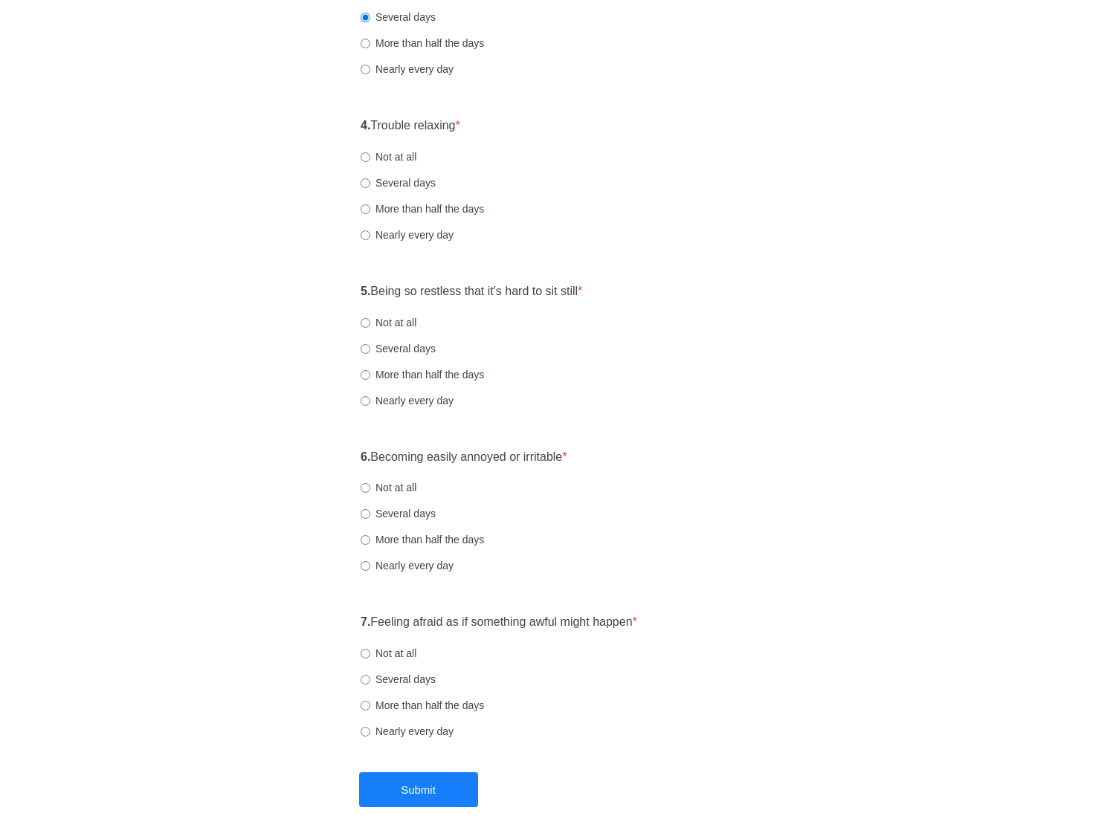
scroll to position [595, 0]
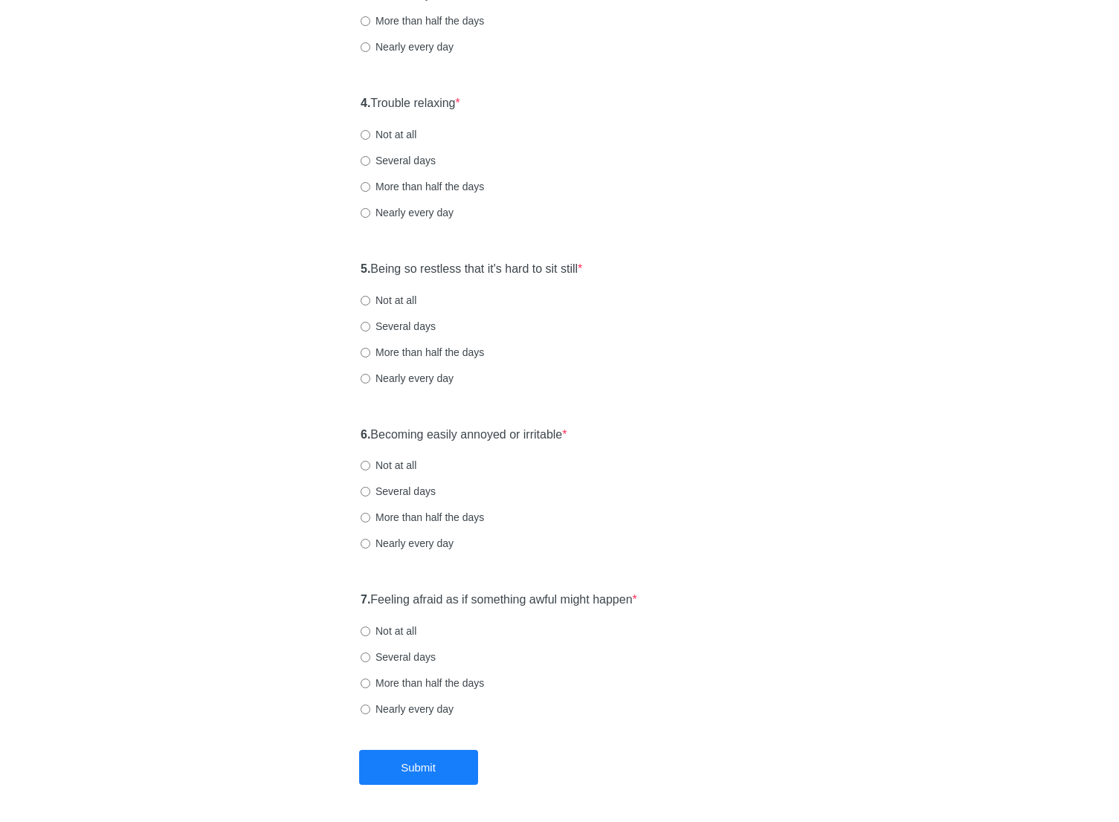
click at [411, 168] on div "4. Trouble relaxing * Not at all Several days More than half the days Nearly ev…" at bounding box center [559, 165] width 412 height 155
click at [412, 164] on label "Several days" at bounding box center [397, 160] width 75 height 15
click at [370, 164] on input "Several days" at bounding box center [365, 161] width 10 height 10
radio input "true"
click at [494, 265] on label "5. Being so restless that it's hard to sit still *" at bounding box center [470, 268] width 221 height 17
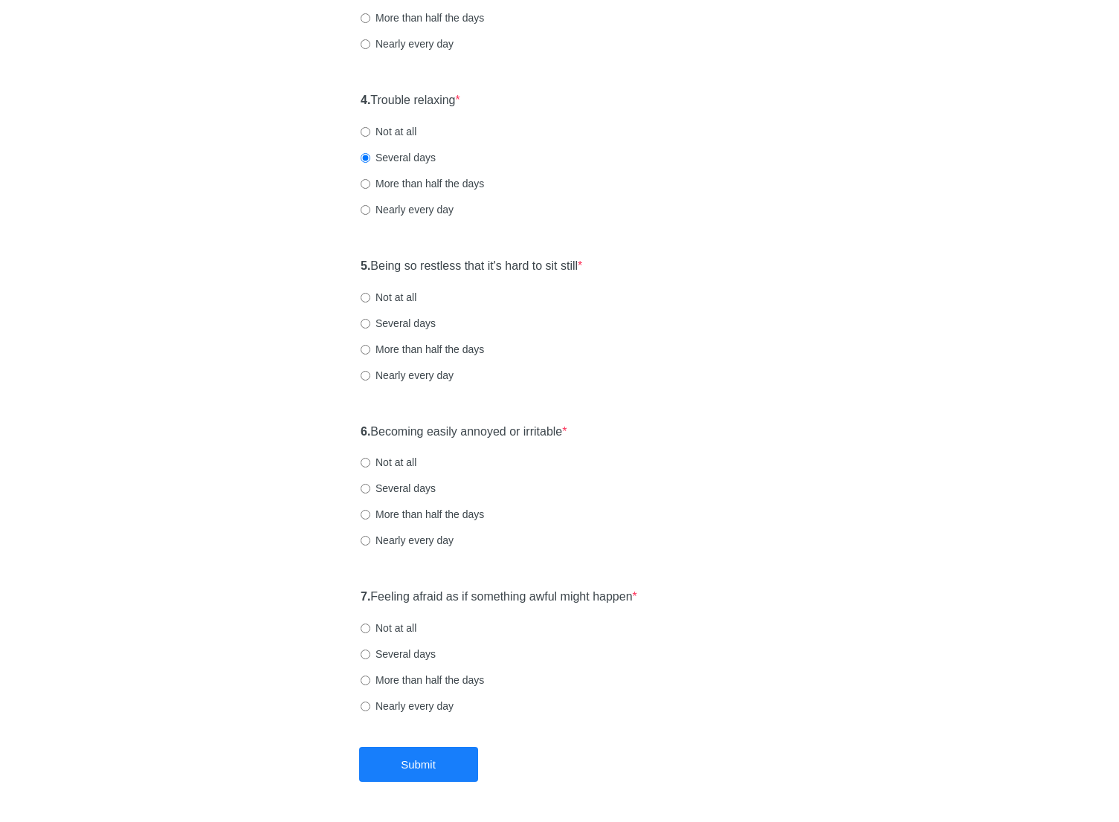
click at [690, 296] on div "Not at all" at bounding box center [559, 297] width 398 height 15
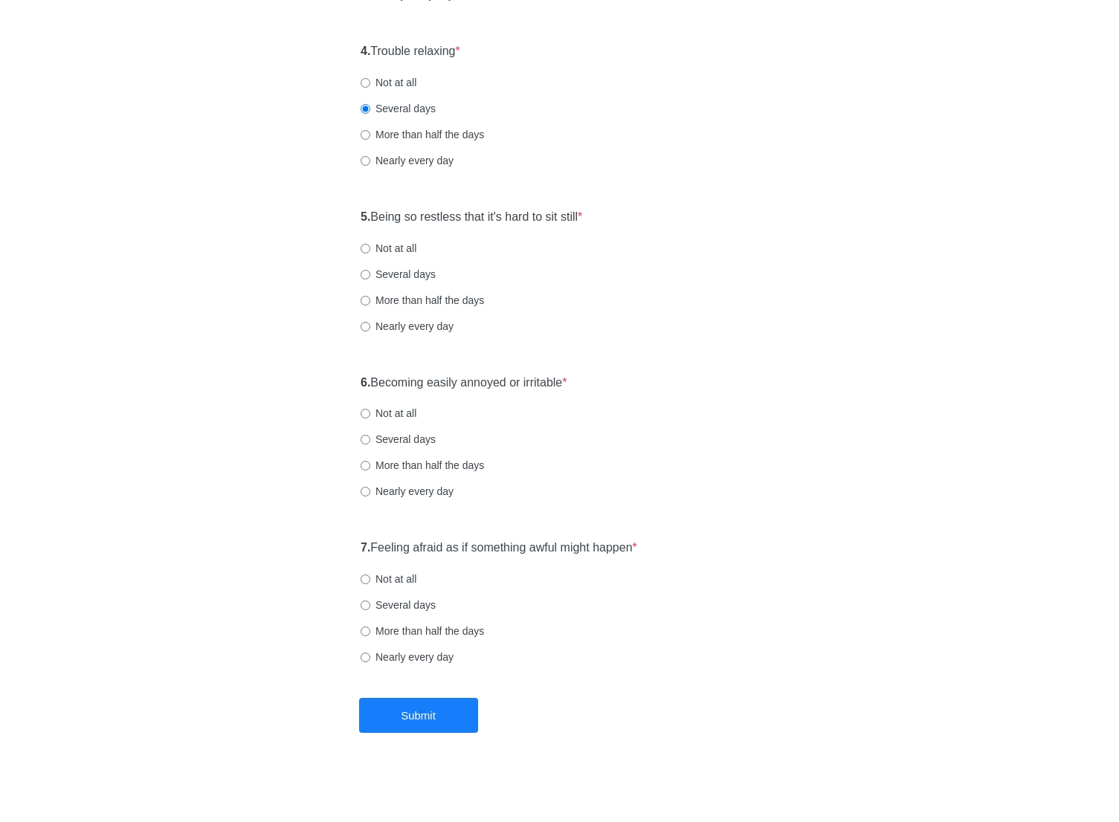
scroll to position [647, 0]
click at [419, 270] on label "Several days" at bounding box center [397, 273] width 75 height 15
click at [370, 270] on input "Several days" at bounding box center [365, 274] width 10 height 10
radio input "true"
drag, startPoint x: 520, startPoint y: 383, endPoint x: 568, endPoint y: 381, distance: 48.4
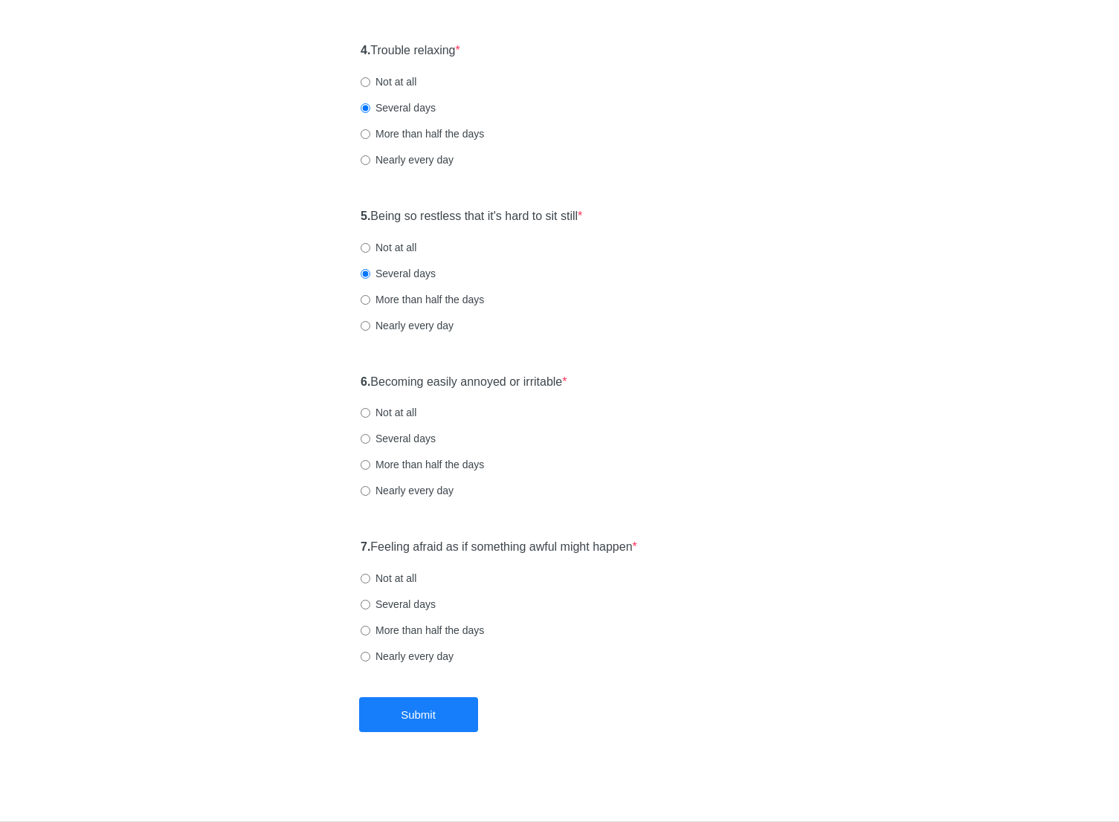
click at [520, 383] on label "6. Becoming easily annoyed or irritable *" at bounding box center [463, 382] width 207 height 17
click at [716, 416] on div "Not at all" at bounding box center [559, 412] width 398 height 15
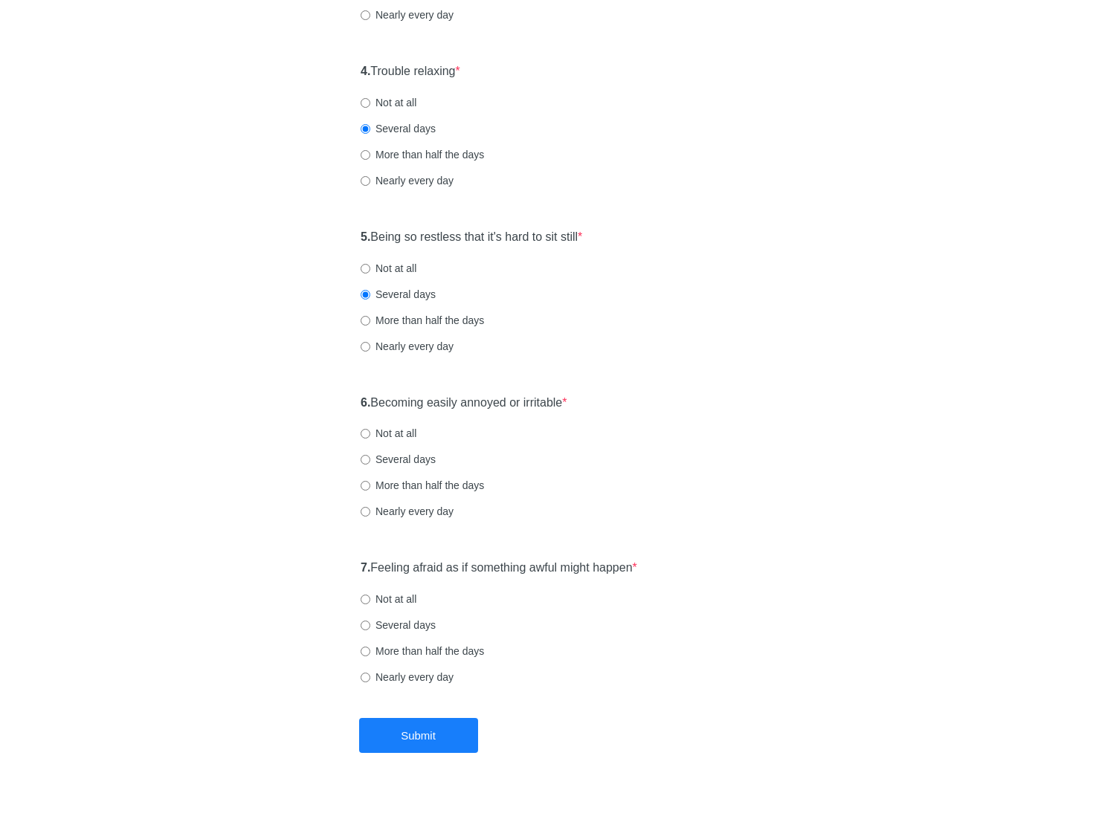
scroll to position [628, 0]
click at [415, 484] on label "More than half the days" at bounding box center [421, 483] width 123 height 15
click at [370, 484] on input "More than half the days" at bounding box center [365, 484] width 10 height 10
radio input "true"
click at [496, 564] on label "7. Feeling afraid as if something awful might happen *" at bounding box center [498, 566] width 276 height 17
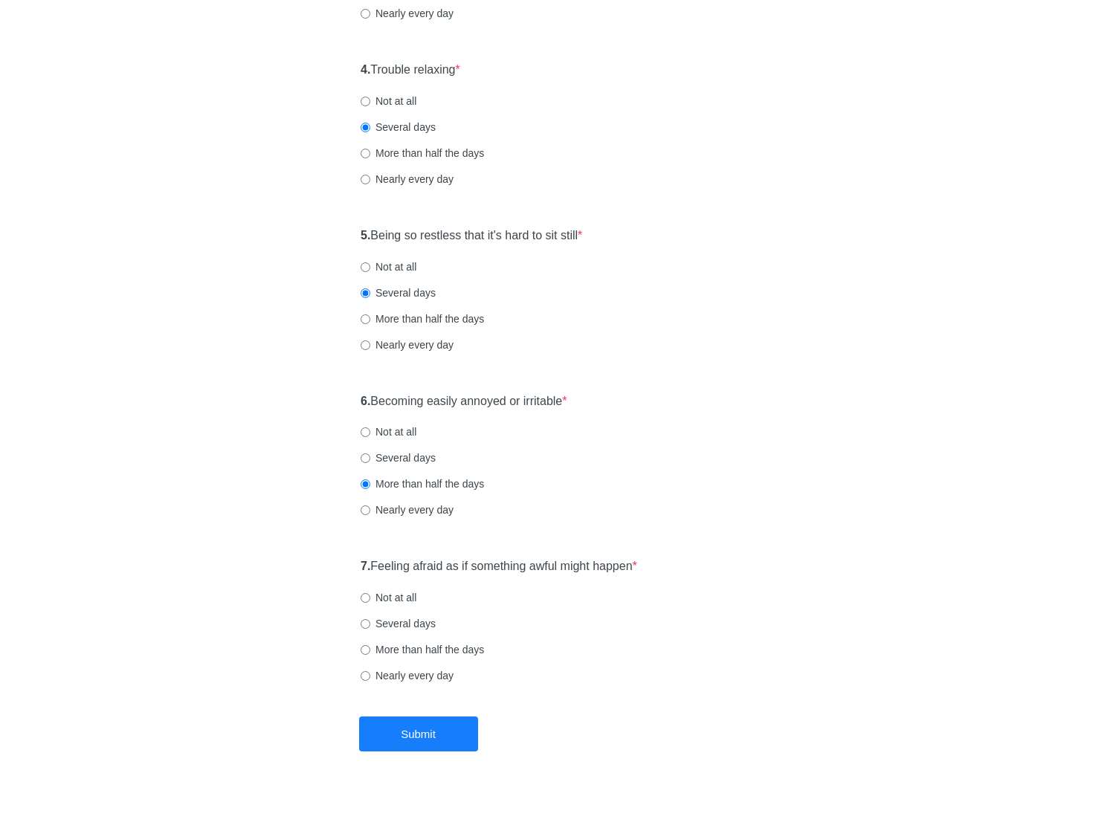
click at [821, 548] on div "General Anxiety Disorder Over the last 2 weeks, how often have you been bothere…" at bounding box center [560, 71] width 870 height 1292
click at [412, 619] on label "Several days" at bounding box center [397, 622] width 75 height 15
click at [370, 619] on input "Several days" at bounding box center [365, 623] width 10 height 10
radio input "true"
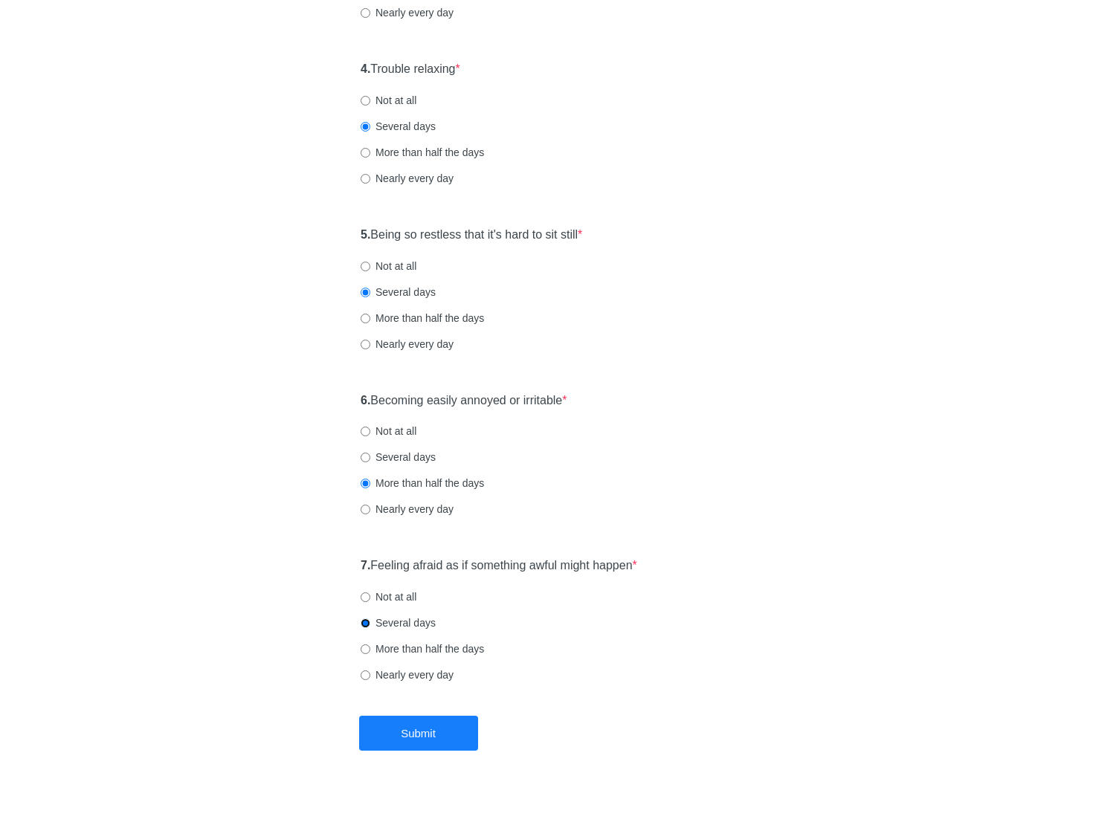
scroll to position [631, 0]
click at [418, 730] on button "Submit" at bounding box center [418, 730] width 119 height 35
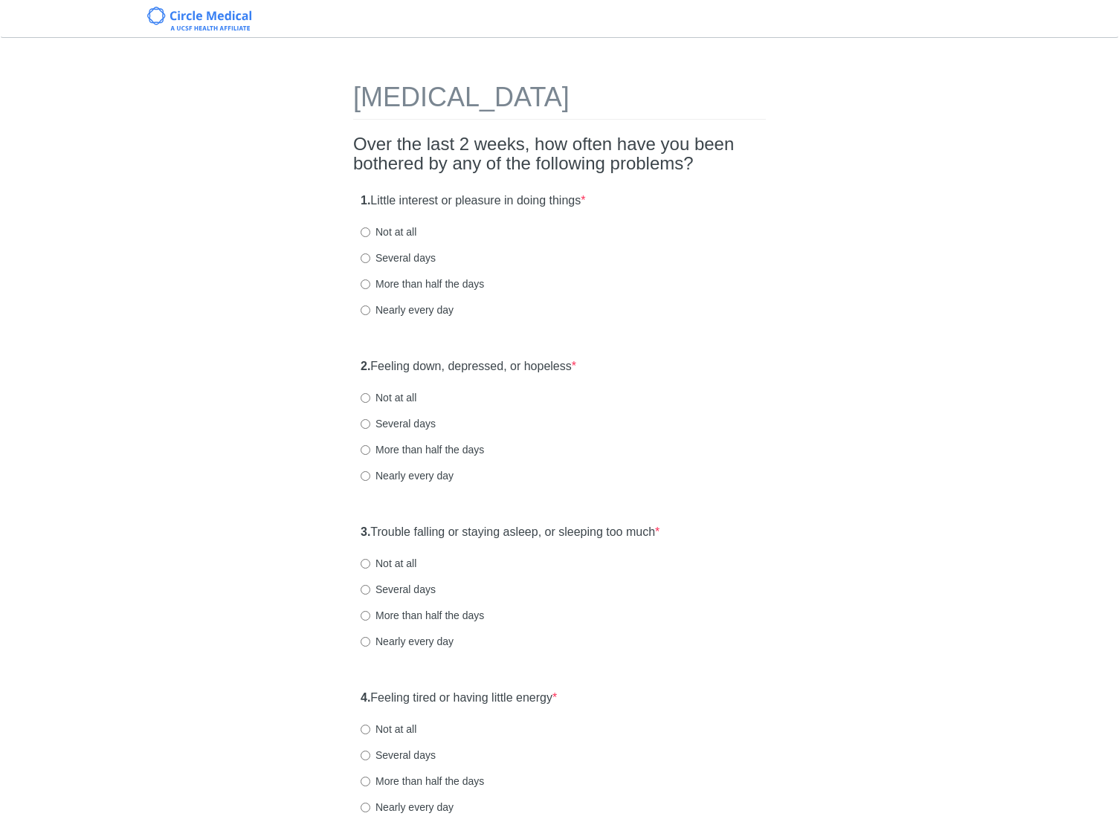
click at [695, 332] on div "1. Little interest or pleasure in doing things * Not at all Several days More t…" at bounding box center [559, 262] width 412 height 155
click at [387, 229] on label "Not at all" at bounding box center [388, 231] width 56 height 15
click at [370, 229] on input "Not at all" at bounding box center [365, 232] width 10 height 10
radio input "true"
click at [389, 257] on label "Several days" at bounding box center [397, 257] width 75 height 15
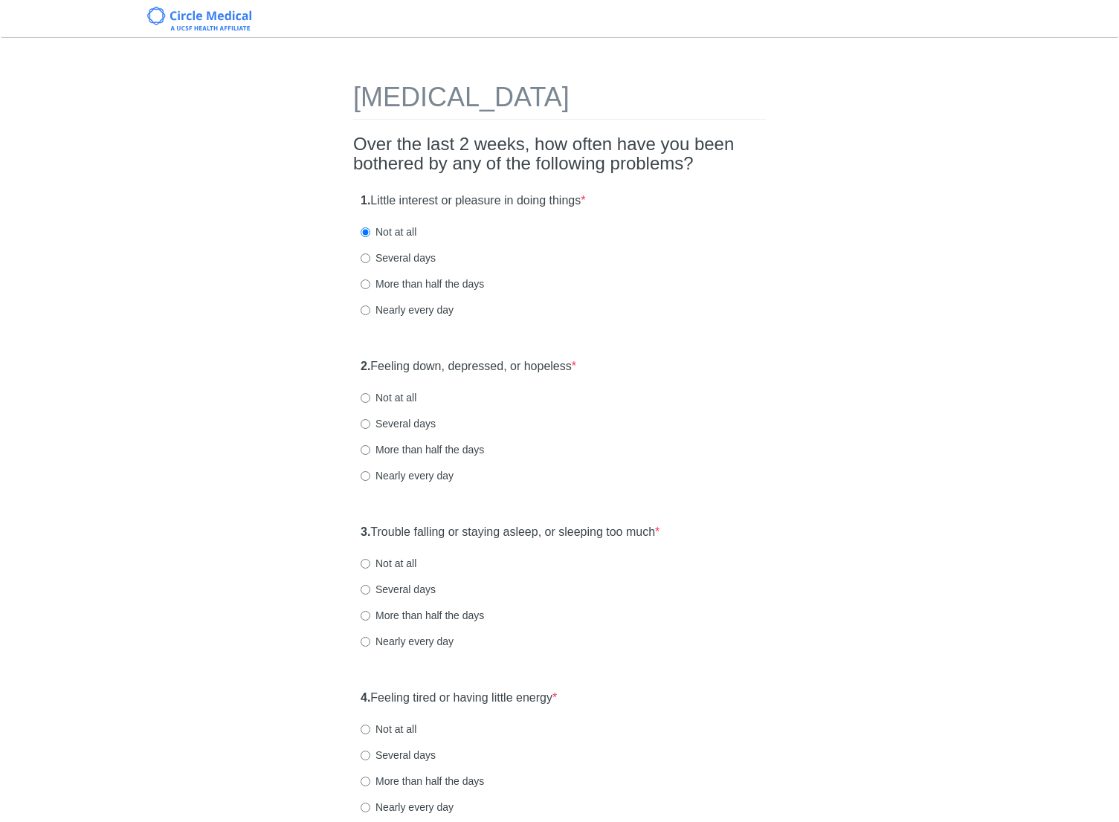
click at [370, 257] on input "Several days" at bounding box center [365, 258] width 10 height 10
radio input "true"
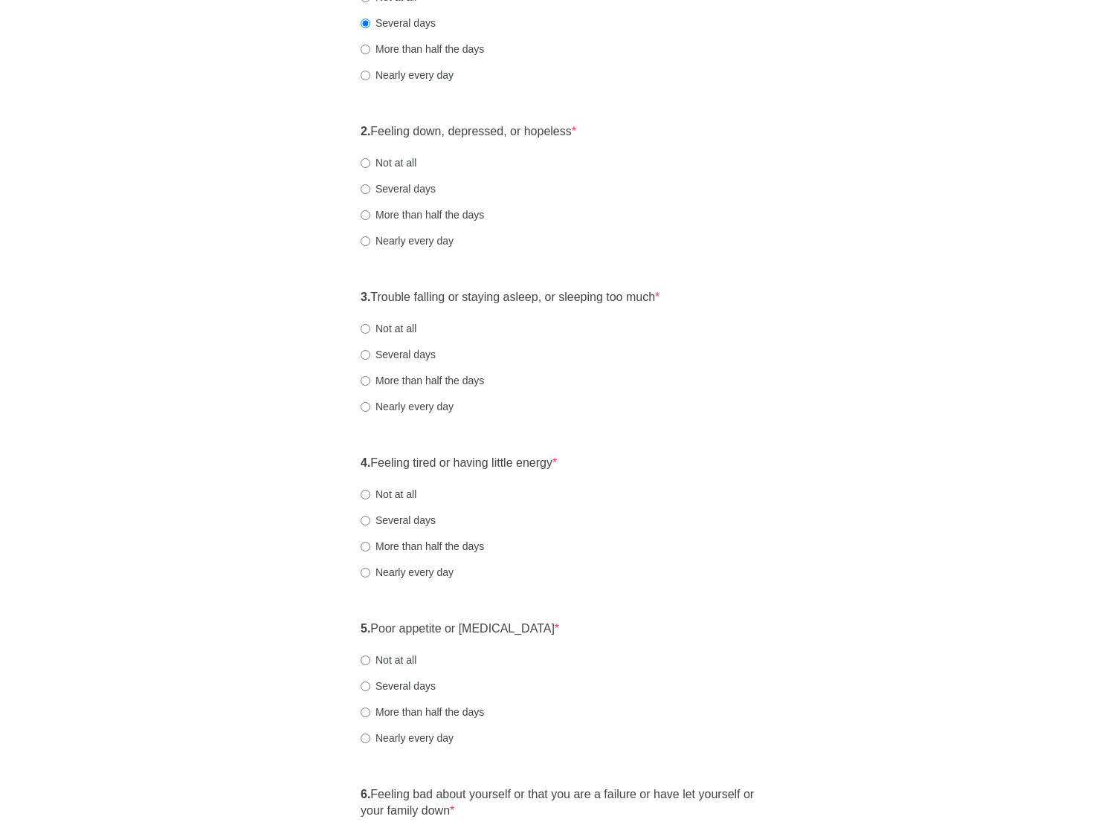
scroll to position [238, 0]
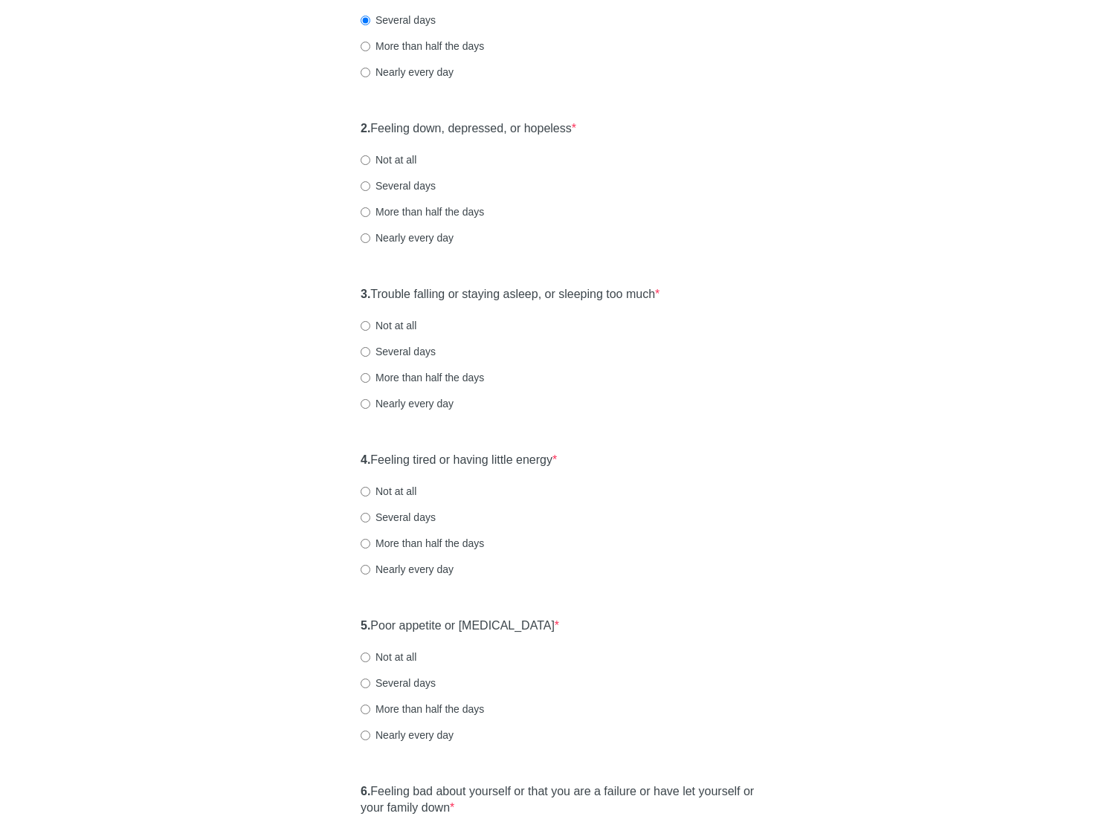
click at [416, 164] on label "Not at all" at bounding box center [388, 159] width 56 height 15
click at [370, 164] on input "Not at all" at bounding box center [365, 160] width 10 height 10
radio input "true"
drag, startPoint x: 569, startPoint y: 294, endPoint x: 592, endPoint y: 292, distance: 23.1
click at [569, 294] on label "3. Trouble falling or staying asleep, or sleeping too much *" at bounding box center [509, 294] width 299 height 17
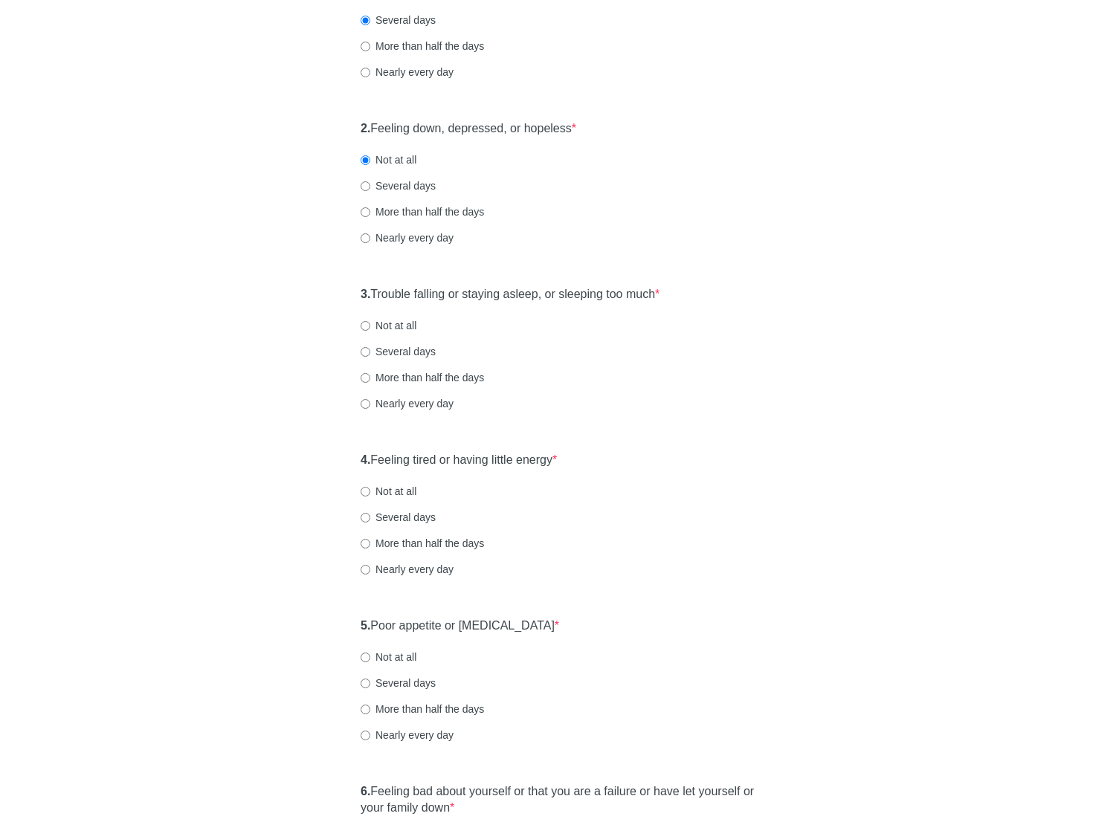
click at [832, 311] on div "Patient Health Questionnaire-9 Over the last 2 weeks, how often have you been b…" at bounding box center [560, 660] width 870 height 1691
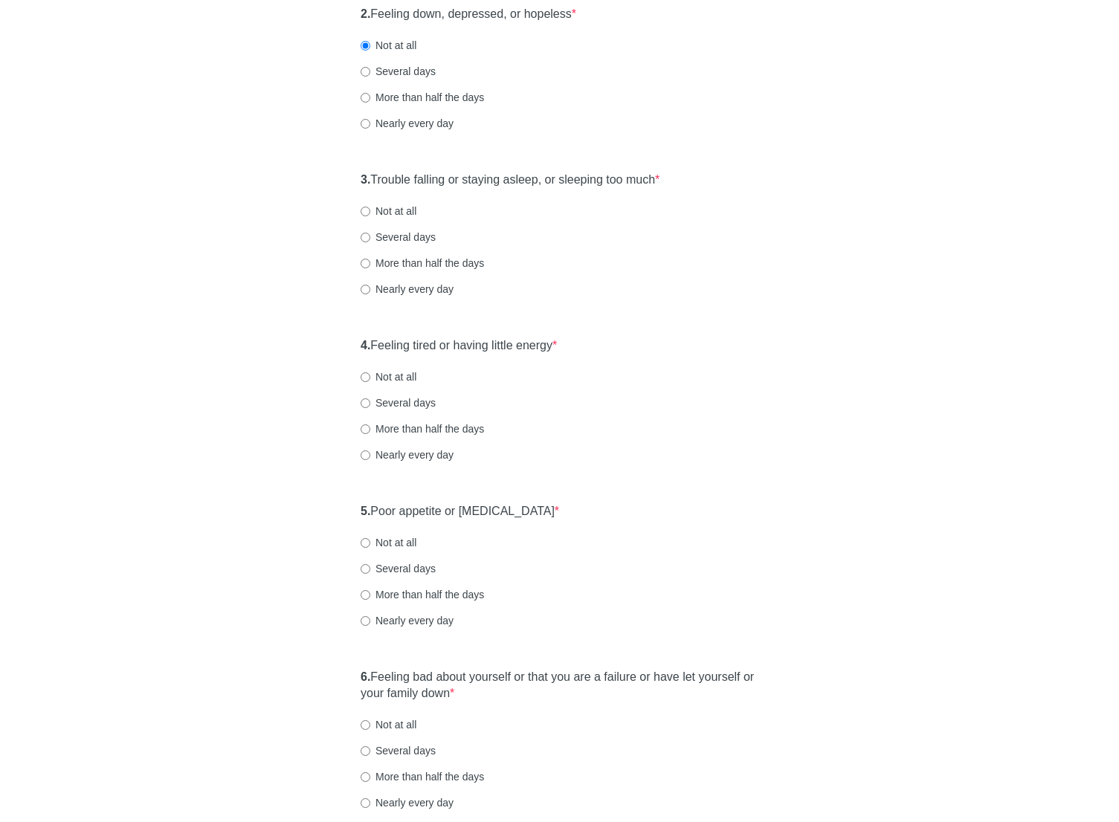
scroll to position [357, 0]
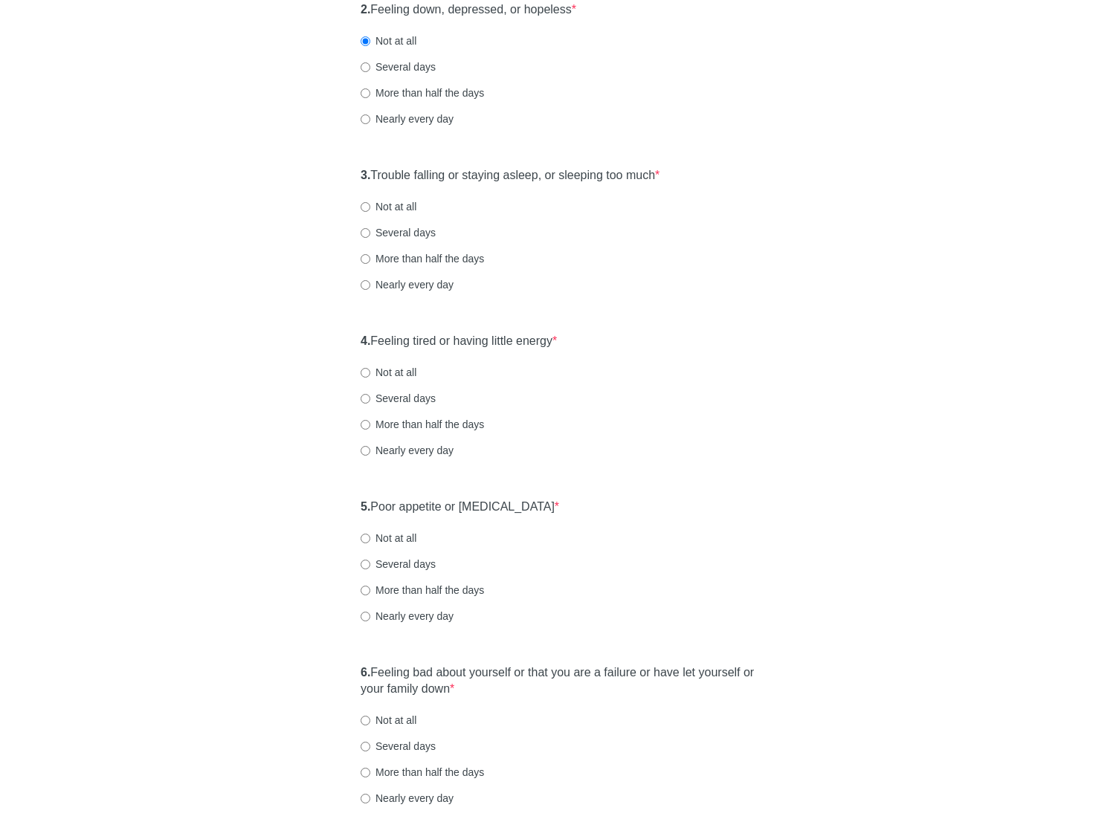
click at [395, 225] on label "Several days" at bounding box center [397, 232] width 75 height 15
click at [370, 228] on input "Several days" at bounding box center [365, 233] width 10 height 10
radio input "true"
click at [606, 267] on div "3. Trouble falling or staying asleep, or sleeping too much * Not at all Several…" at bounding box center [559, 237] width 412 height 155
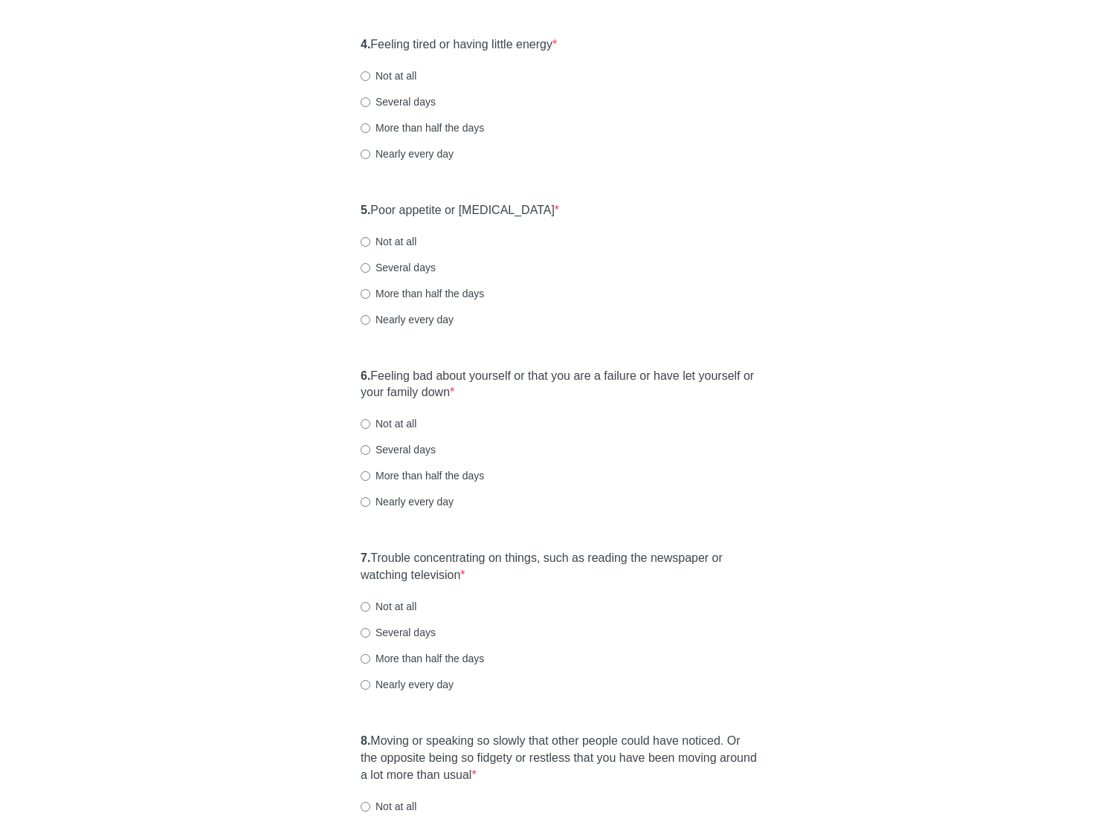
scroll to position [654, 0]
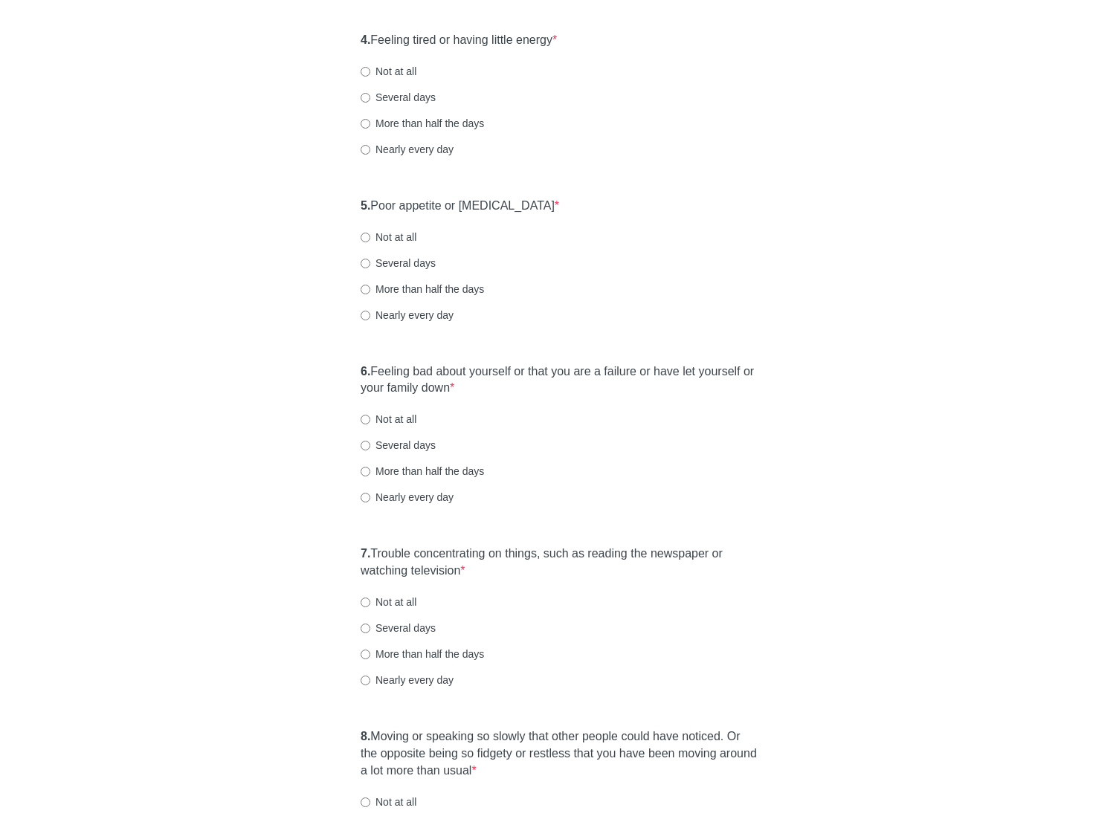
click at [401, 101] on label "Several days" at bounding box center [397, 97] width 75 height 15
click at [370, 101] on input "Several days" at bounding box center [365, 98] width 10 height 10
radio input "true"
click at [484, 206] on label "5. Poor appetite or overeating *" at bounding box center [459, 204] width 198 height 17
click at [728, 252] on div "5. Poor appetite or overeating * Not at all Several days More than half the day…" at bounding box center [559, 267] width 412 height 155
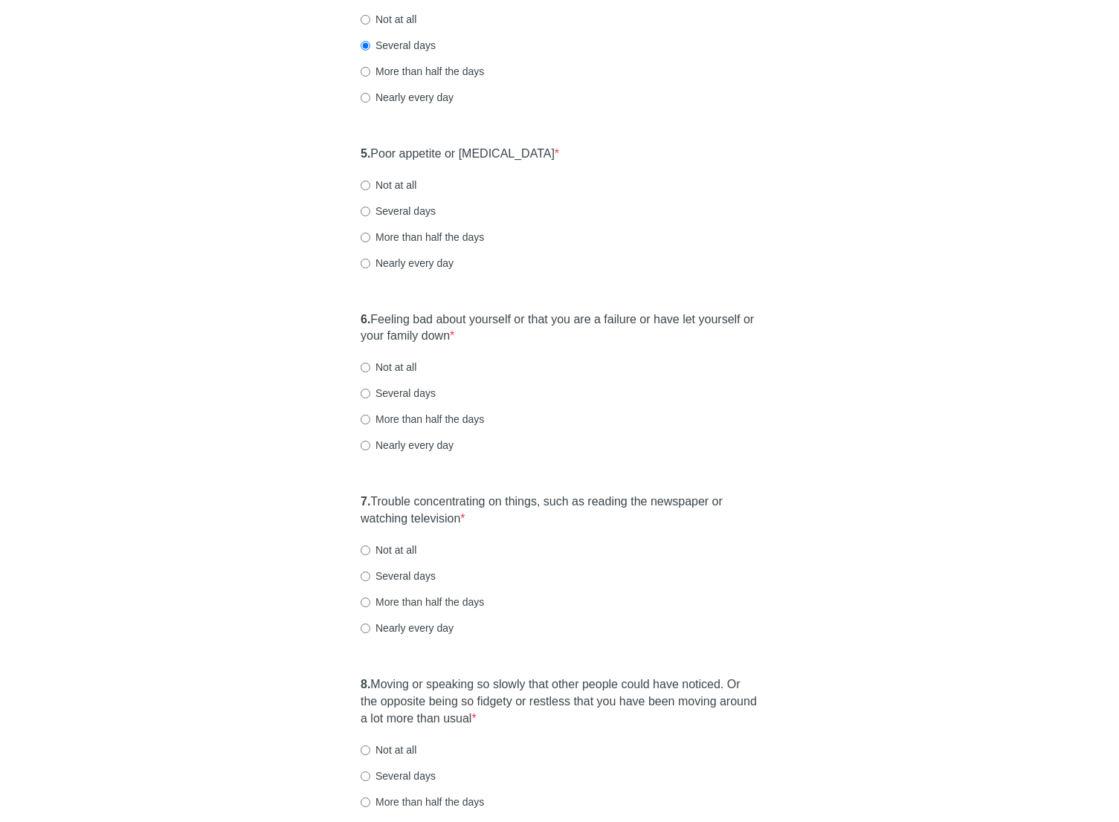
scroll to position [739, 0]
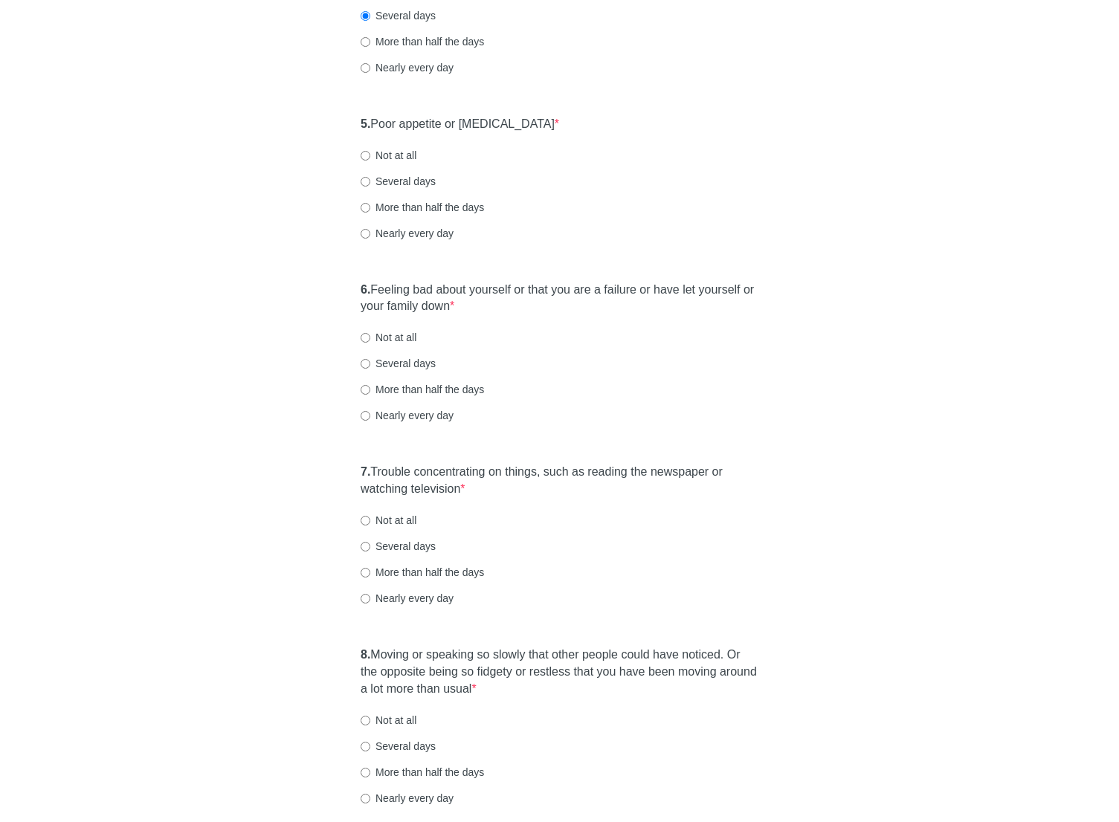
click at [411, 152] on label "Not at all" at bounding box center [388, 155] width 56 height 15
click at [370, 152] on input "Not at all" at bounding box center [365, 156] width 10 height 10
radio input "true"
click at [571, 282] on label "6. Feeling bad about yourself or that you are a failure or have let yourself or…" at bounding box center [559, 299] width 398 height 34
click at [829, 327] on div "Patient Health Questionnaire-9 Over the last 2 weeks, how often have you been b…" at bounding box center [560, 156] width 870 height 1691
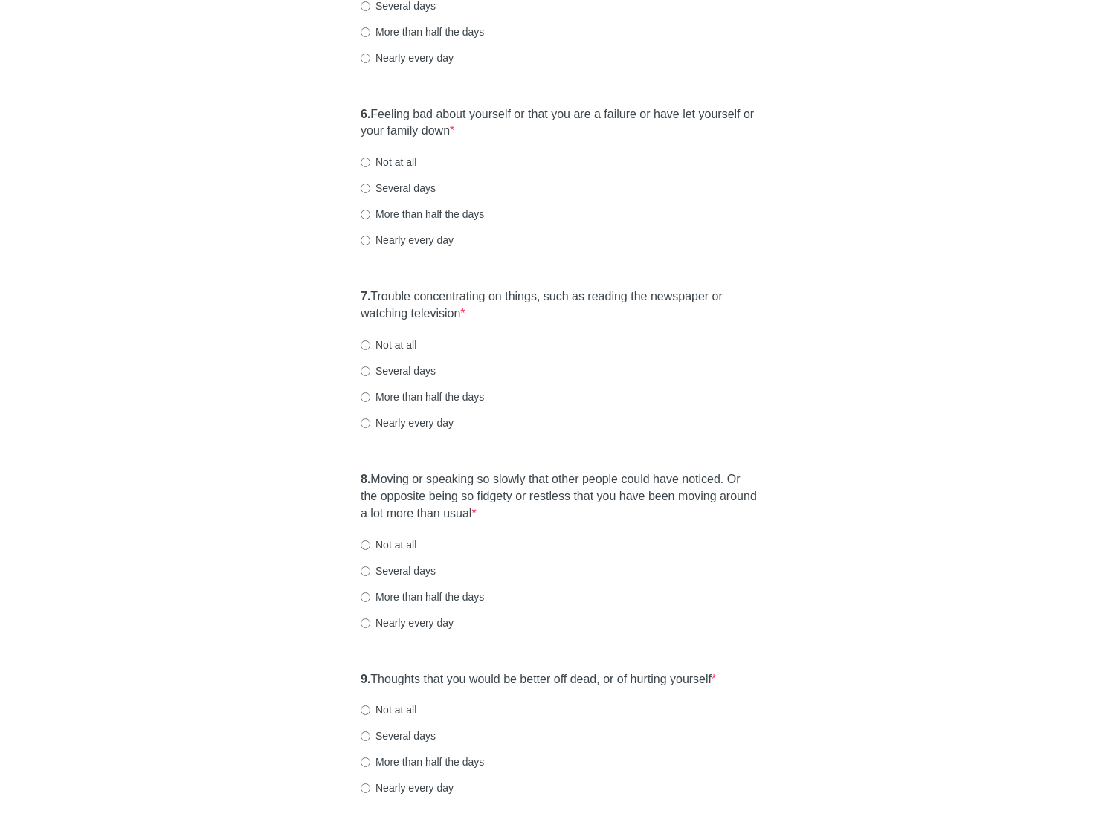
scroll to position [918, 0]
click at [398, 158] on label "Not at all" at bounding box center [388, 159] width 56 height 15
click at [370, 158] on input "Not at all" at bounding box center [365, 160] width 10 height 10
radio input "true"
click at [555, 291] on label "7. Trouble concentrating on things, such as reading the newspaper or watching t…" at bounding box center [559, 302] width 398 height 34
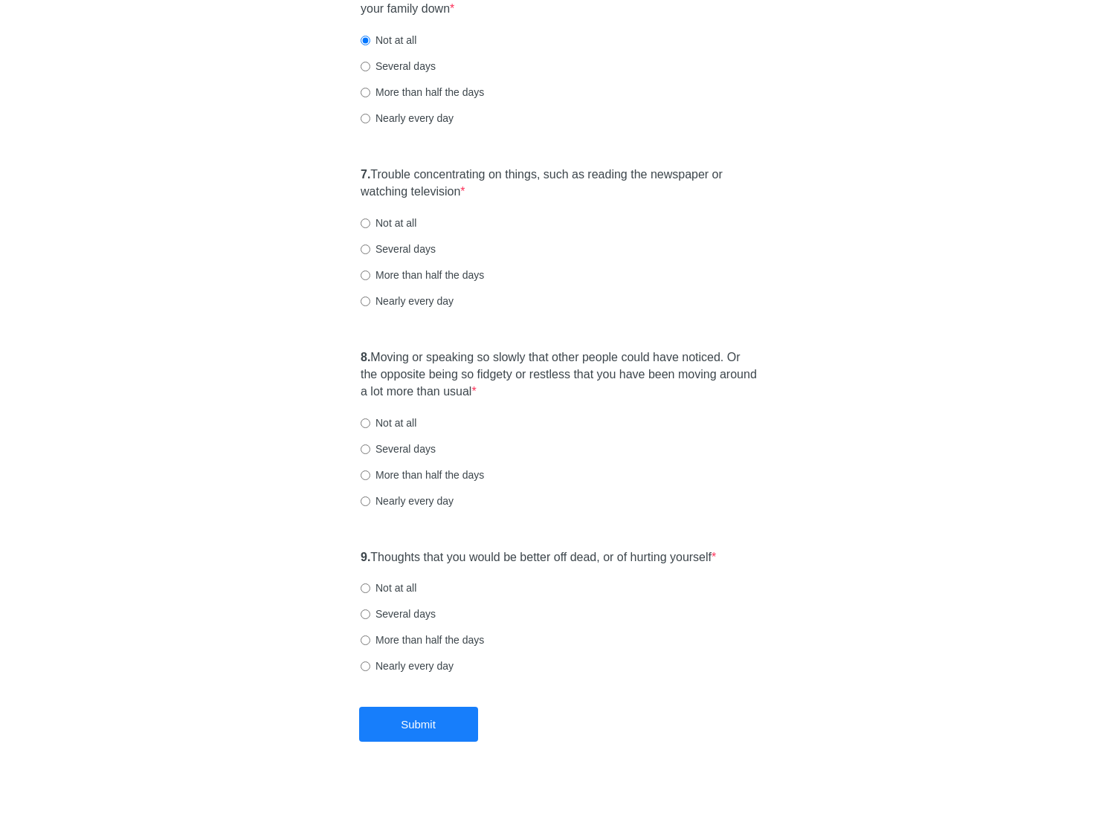
scroll to position [1046, 0]
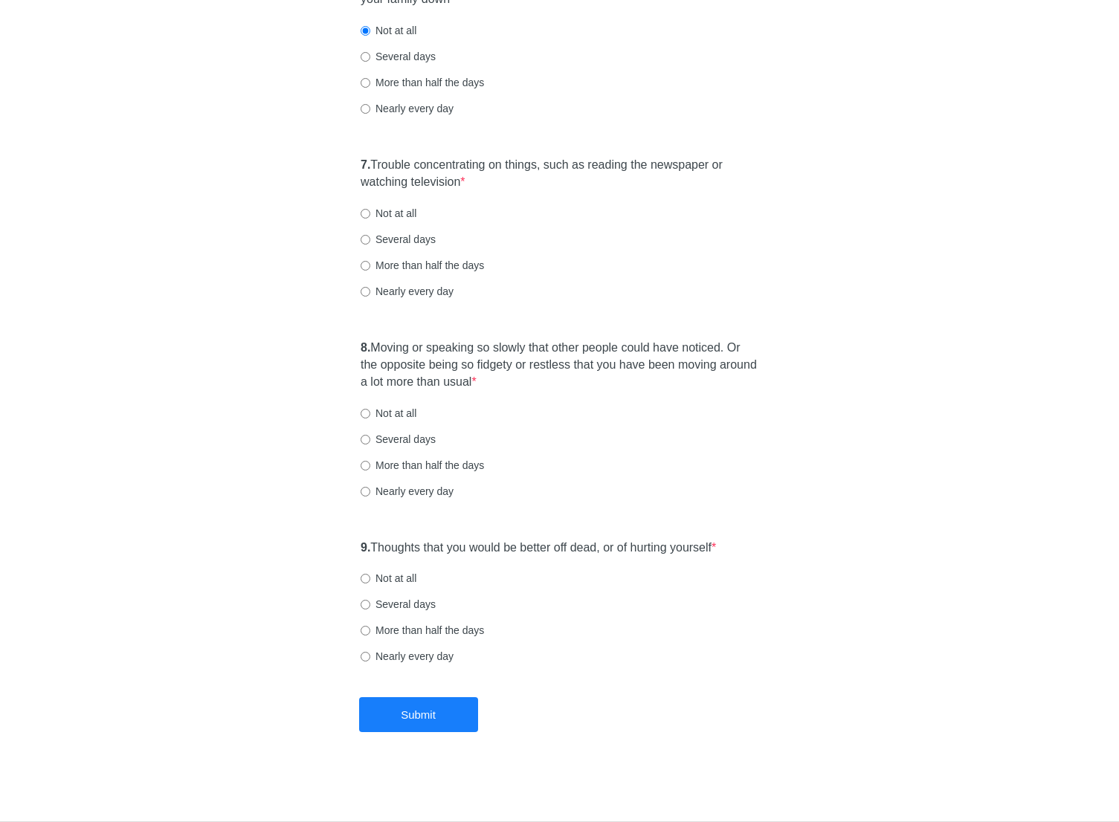
click at [398, 214] on label "Not at all" at bounding box center [388, 213] width 56 height 15
click at [370, 214] on input "Not at all" at bounding box center [365, 214] width 10 height 10
radio input "true"
click at [467, 342] on label "8. Moving or speaking so slowly that other people could have noticed. Or the op…" at bounding box center [559, 365] width 398 height 51
click at [516, 352] on label "8. Moving or speaking so slowly that other people could have noticed. Or the op…" at bounding box center [559, 365] width 398 height 51
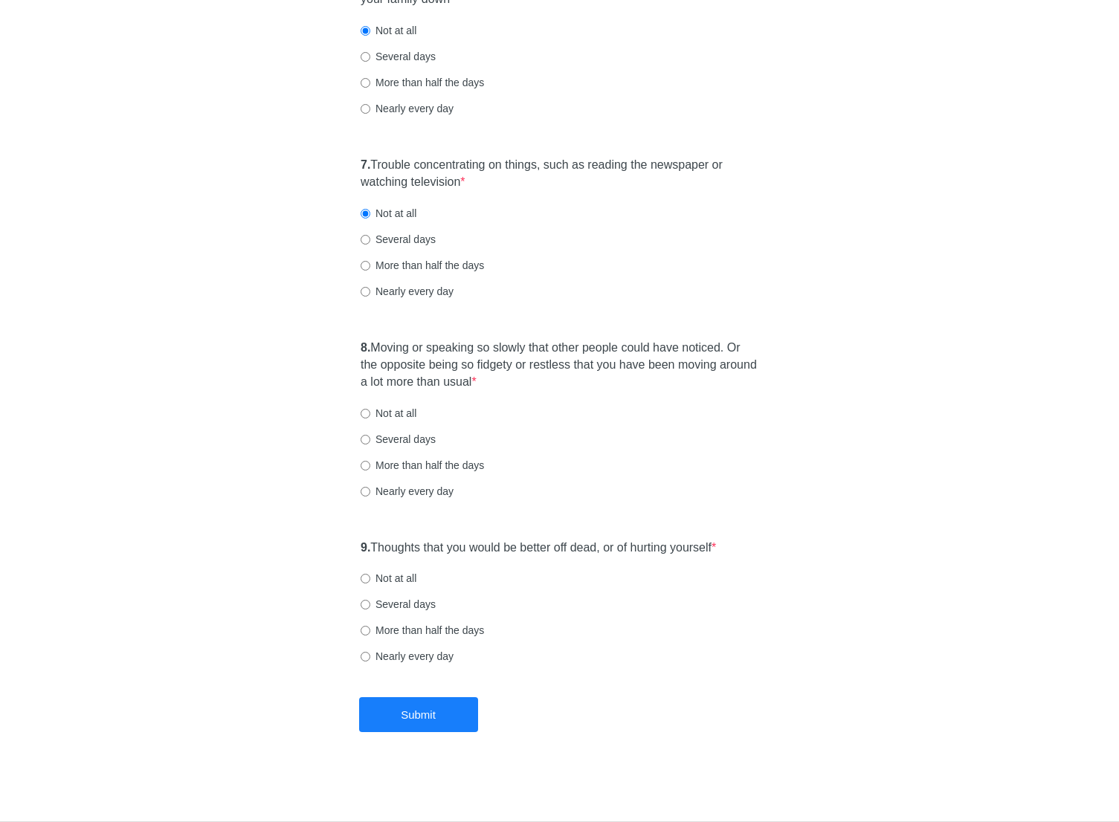
click at [381, 410] on label "Not at all" at bounding box center [388, 413] width 56 height 15
click at [370, 410] on input "Not at all" at bounding box center [365, 414] width 10 height 10
radio input "true"
click at [472, 546] on label "9. Thoughts that you would be better off dead, or of hurting yourself *" at bounding box center [537, 548] width 355 height 17
click at [412, 580] on label "Not at all" at bounding box center [388, 578] width 56 height 15
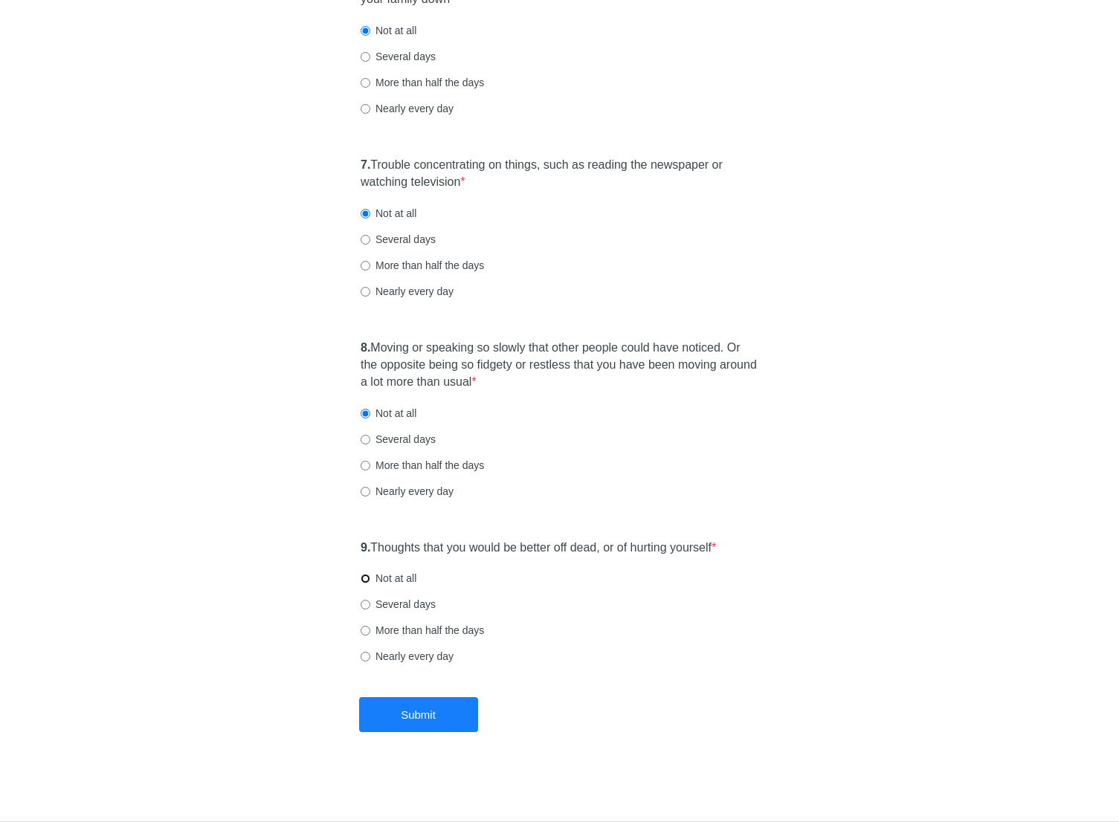
click at [370, 580] on input "Not at all" at bounding box center [365, 579] width 10 height 10
radio input "true"
click at [743, 424] on div "8. Moving or speaking so slowly that other people could have noticed. Or the op…" at bounding box center [559, 426] width 412 height 189
click at [404, 442] on label "Several days" at bounding box center [397, 439] width 75 height 15
click at [370, 442] on input "Several days" at bounding box center [365, 440] width 10 height 10
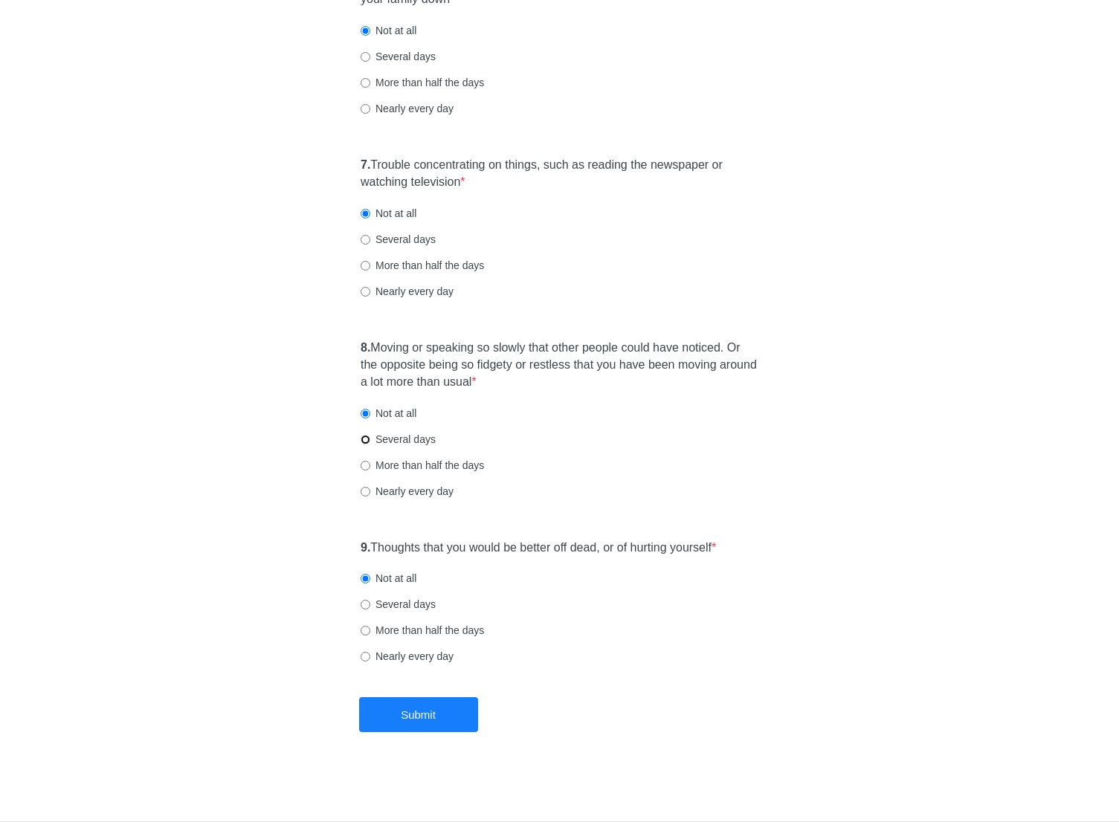
radio input "true"
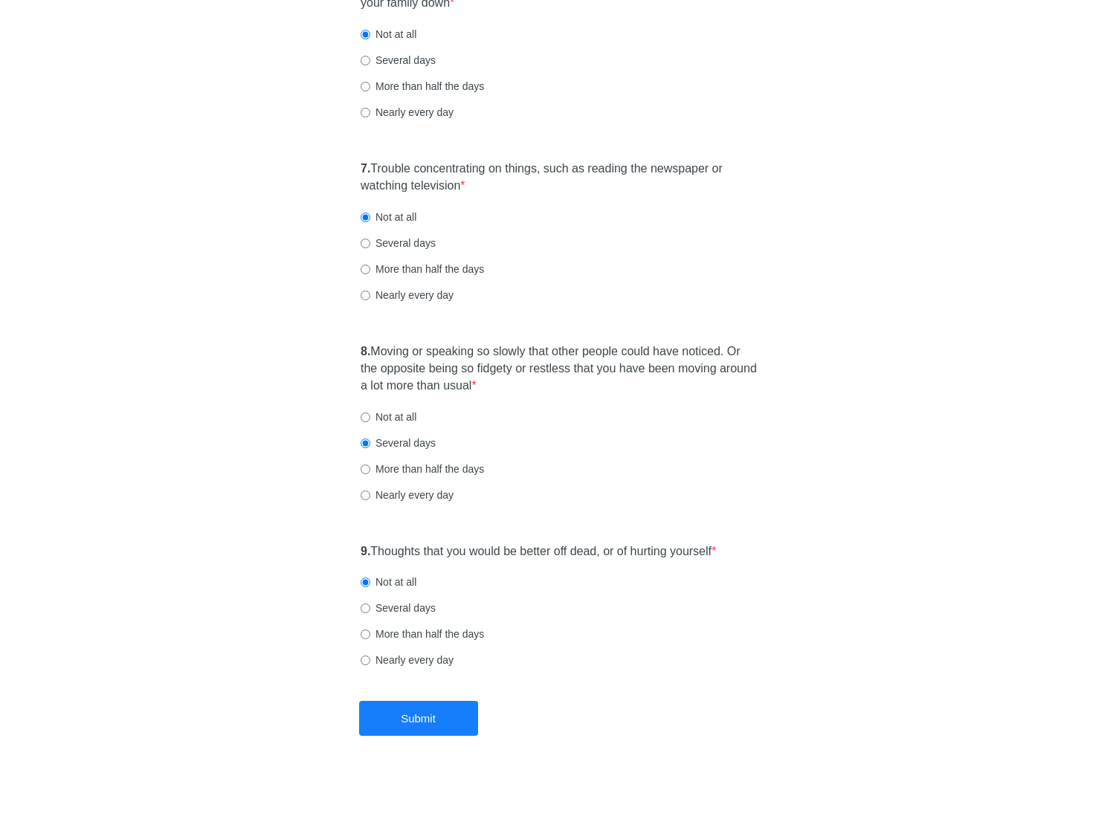
click at [405, 412] on label "Not at all" at bounding box center [388, 417] width 56 height 15
click at [370, 412] on input "Not at all" at bounding box center [365, 417] width 10 height 10
radio input "true"
click at [548, 421] on div "Not at all" at bounding box center [559, 417] width 398 height 15
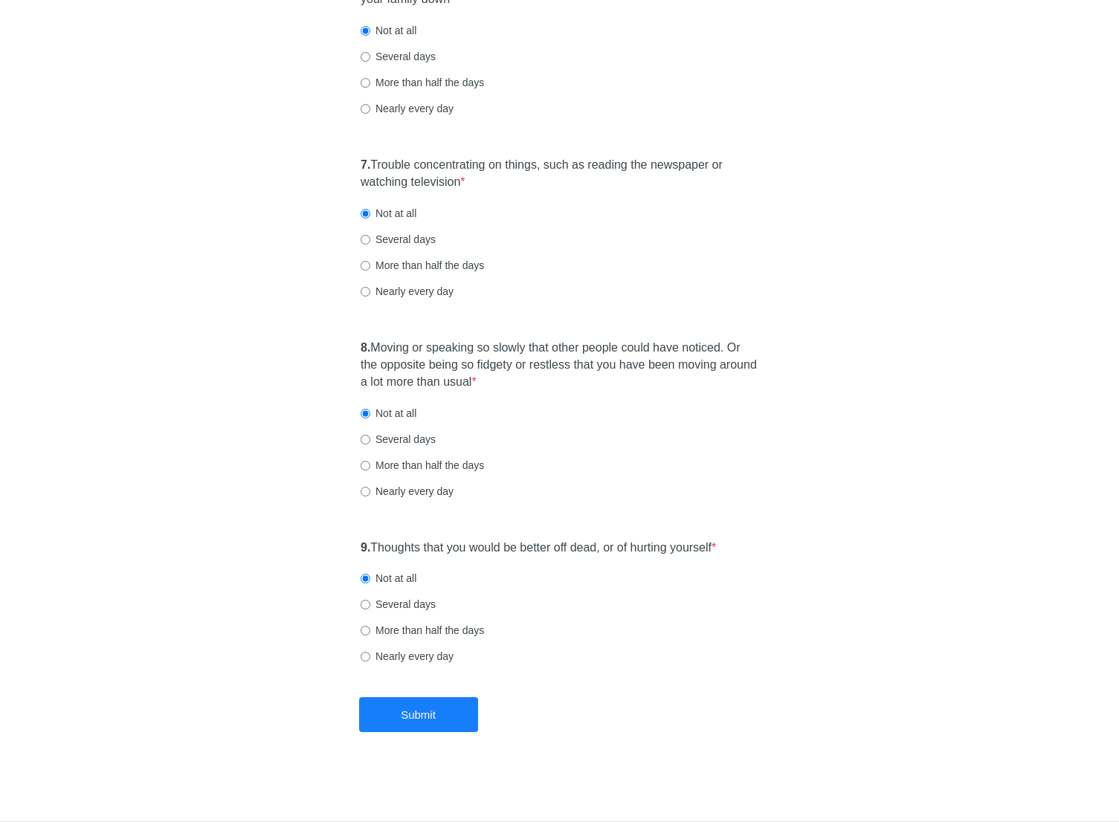
click at [416, 440] on label "Several days" at bounding box center [397, 439] width 75 height 15
click at [370, 440] on input "Several days" at bounding box center [365, 440] width 10 height 10
radio input "true"
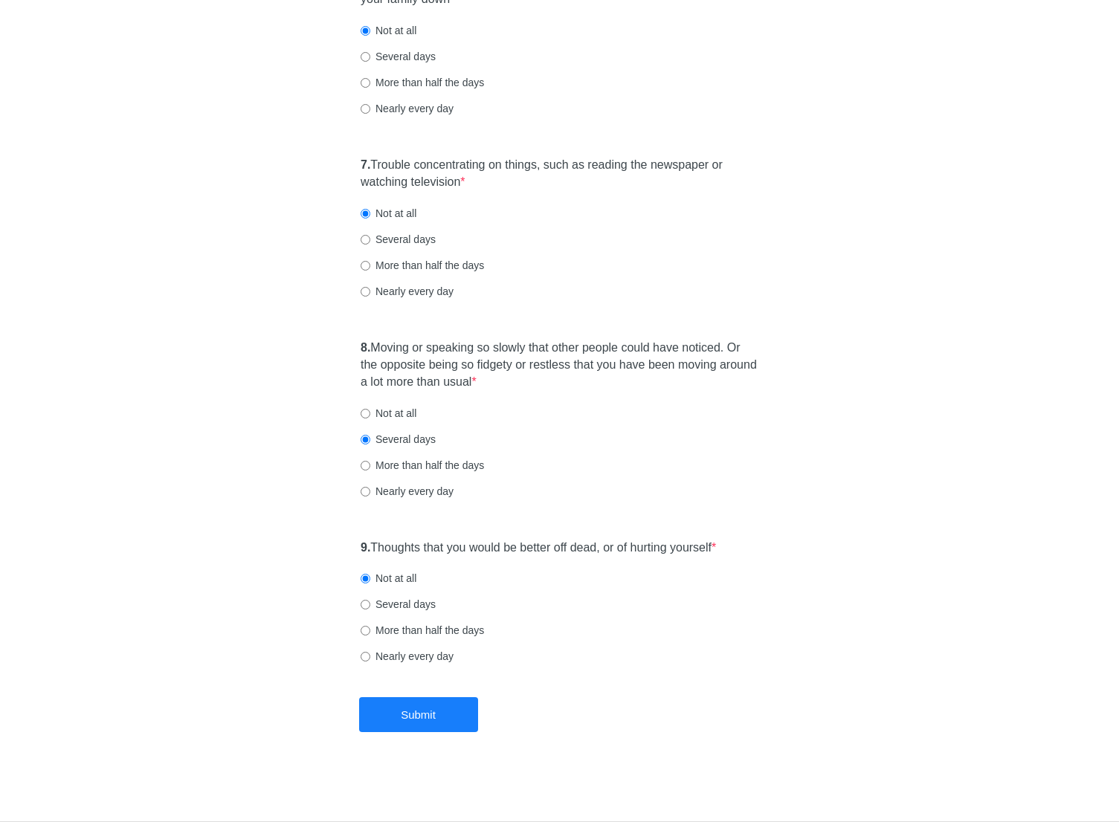
click at [395, 411] on label "Not at all" at bounding box center [388, 413] width 56 height 15
click at [370, 411] on input "Not at all" at bounding box center [365, 414] width 10 height 10
radio input "true"
click at [506, 425] on div "8. Moving or speaking so slowly that other people could have noticed. Or the op…" at bounding box center [559, 426] width 412 height 189
click at [425, 438] on label "Several days" at bounding box center [397, 439] width 75 height 15
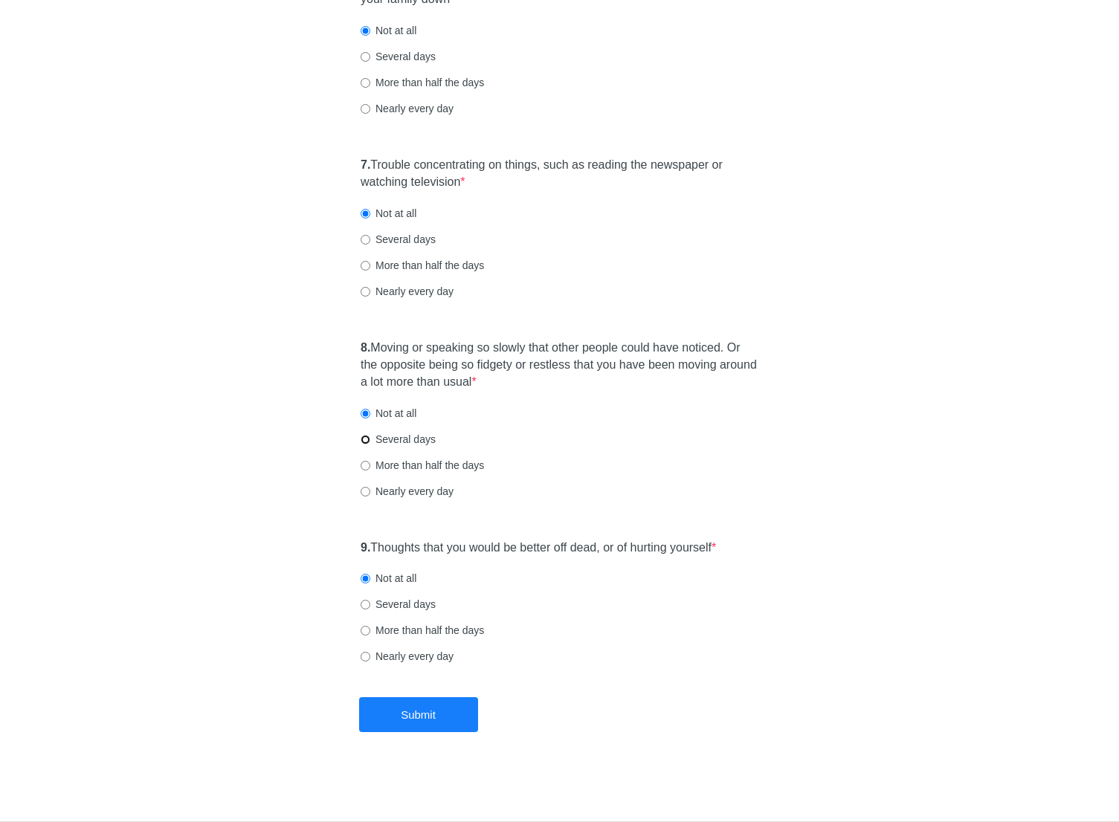
click at [370, 438] on input "Several days" at bounding box center [365, 440] width 10 height 10
radio input "true"
click at [410, 713] on button "Submit" at bounding box center [418, 714] width 119 height 35
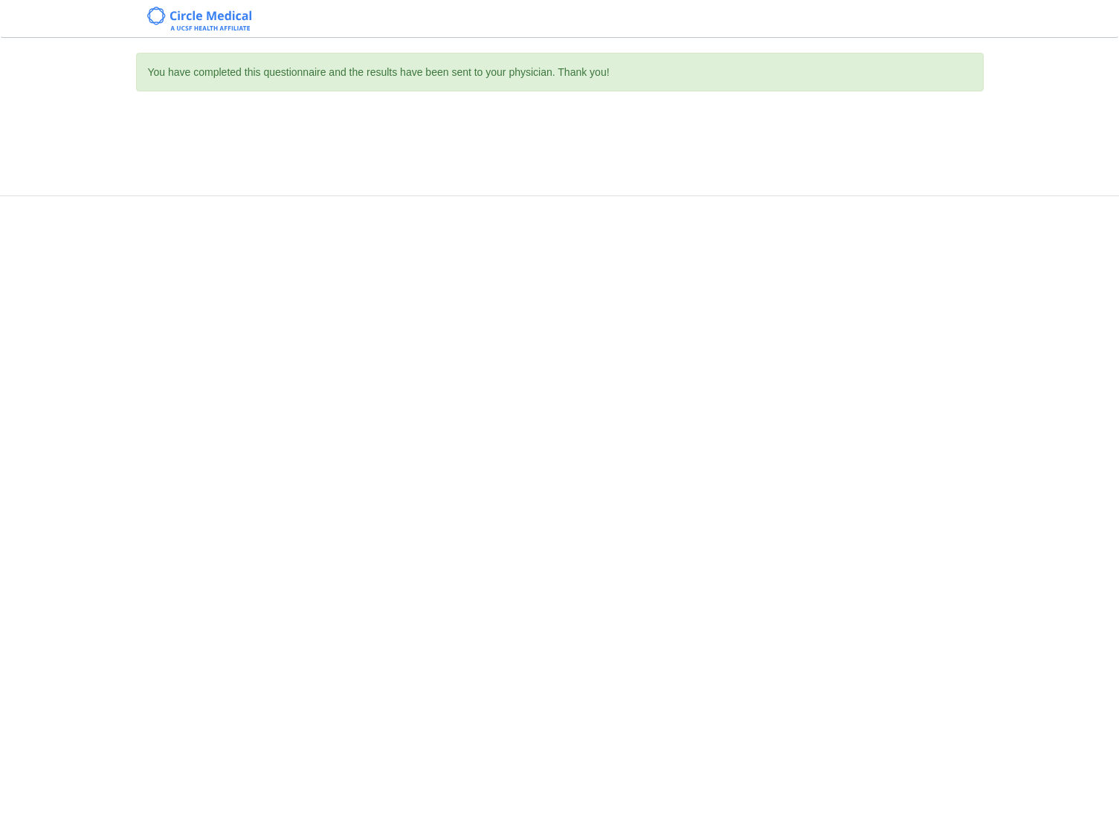
scroll to position [0, 0]
